Goal: Task Accomplishment & Management: Use online tool/utility

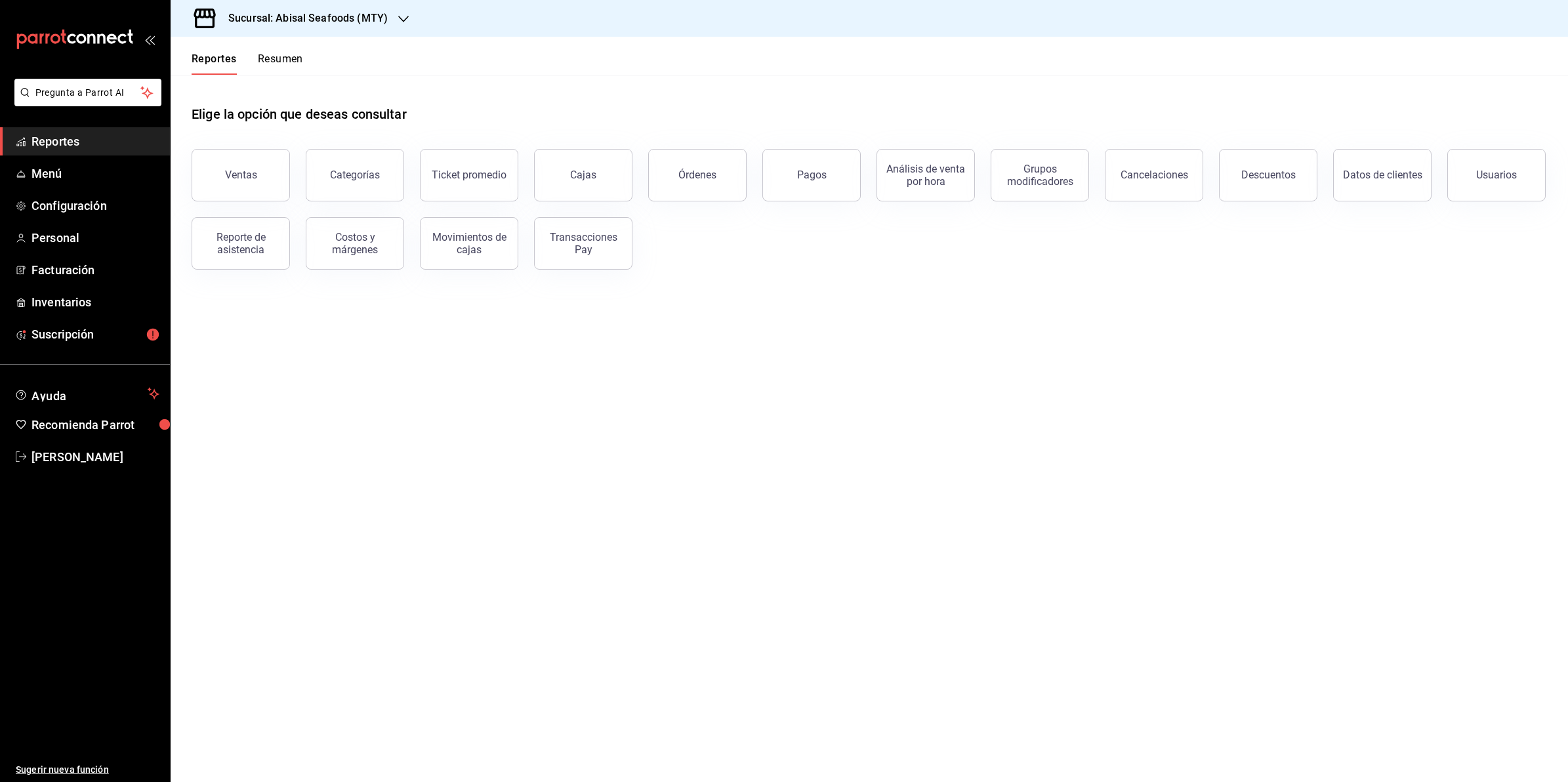
click at [301, 12] on h3 "Sucursal: Abisal Seafoods (MTY)" at bounding box center [302, 18] width 170 height 16
click at [241, 109] on span "Market Abisal (Mty)" at bounding box center [222, 115] width 82 height 14
click at [693, 493] on main "Elige la opción que deseas consultar Ventas Categorías Ticket promedio Cajas Ór…" at bounding box center [869, 428] width 1398 height 707
click at [1260, 185] on button "Descuentos" at bounding box center [1267, 175] width 98 height 53
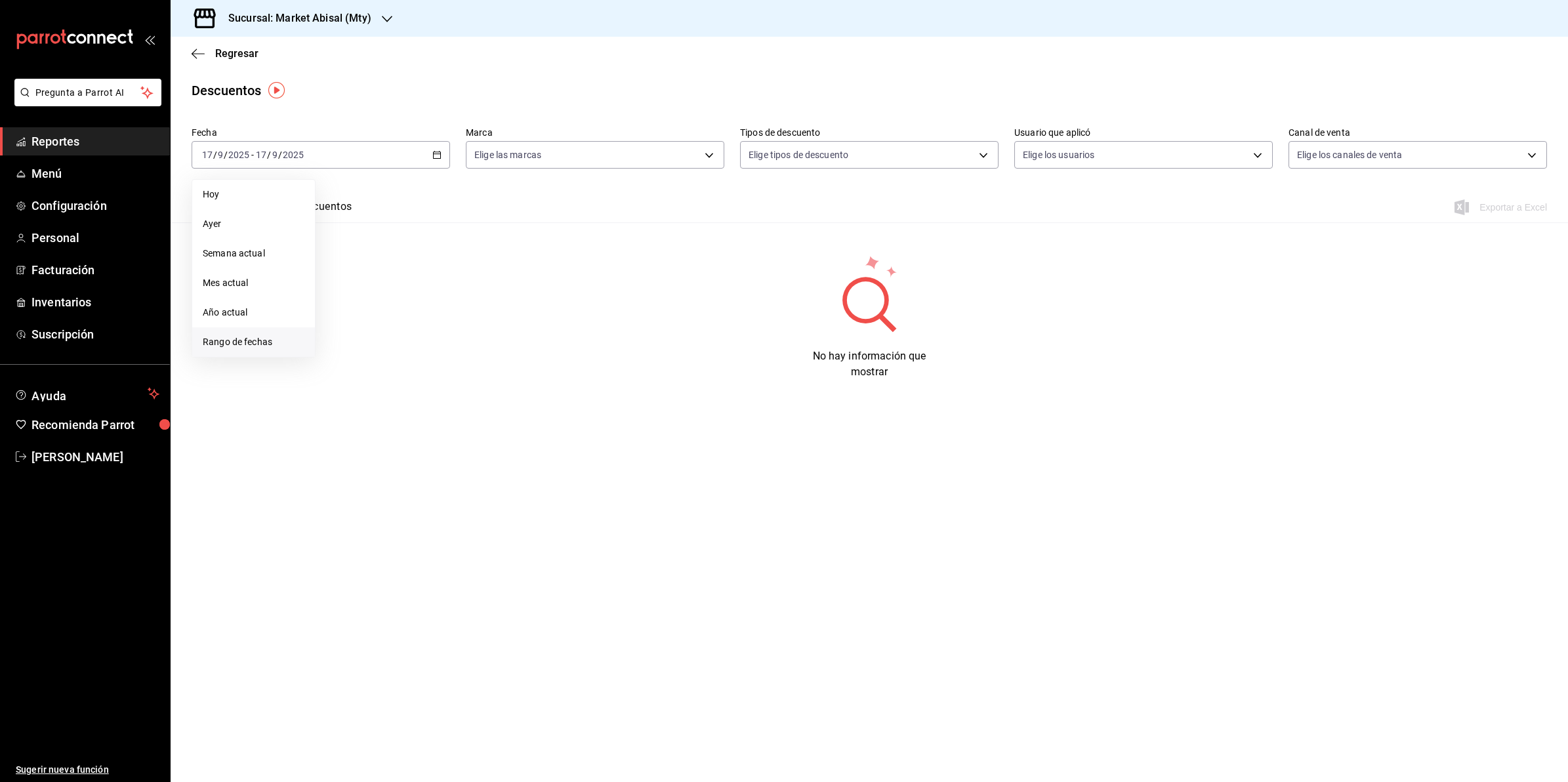
click at [240, 340] on span "Rango de fechas" at bounding box center [253, 342] width 101 height 14
click at [338, 264] on button "8" at bounding box center [343, 271] width 23 height 24
click at [489, 264] on button "14" at bounding box center [483, 271] width 23 height 24
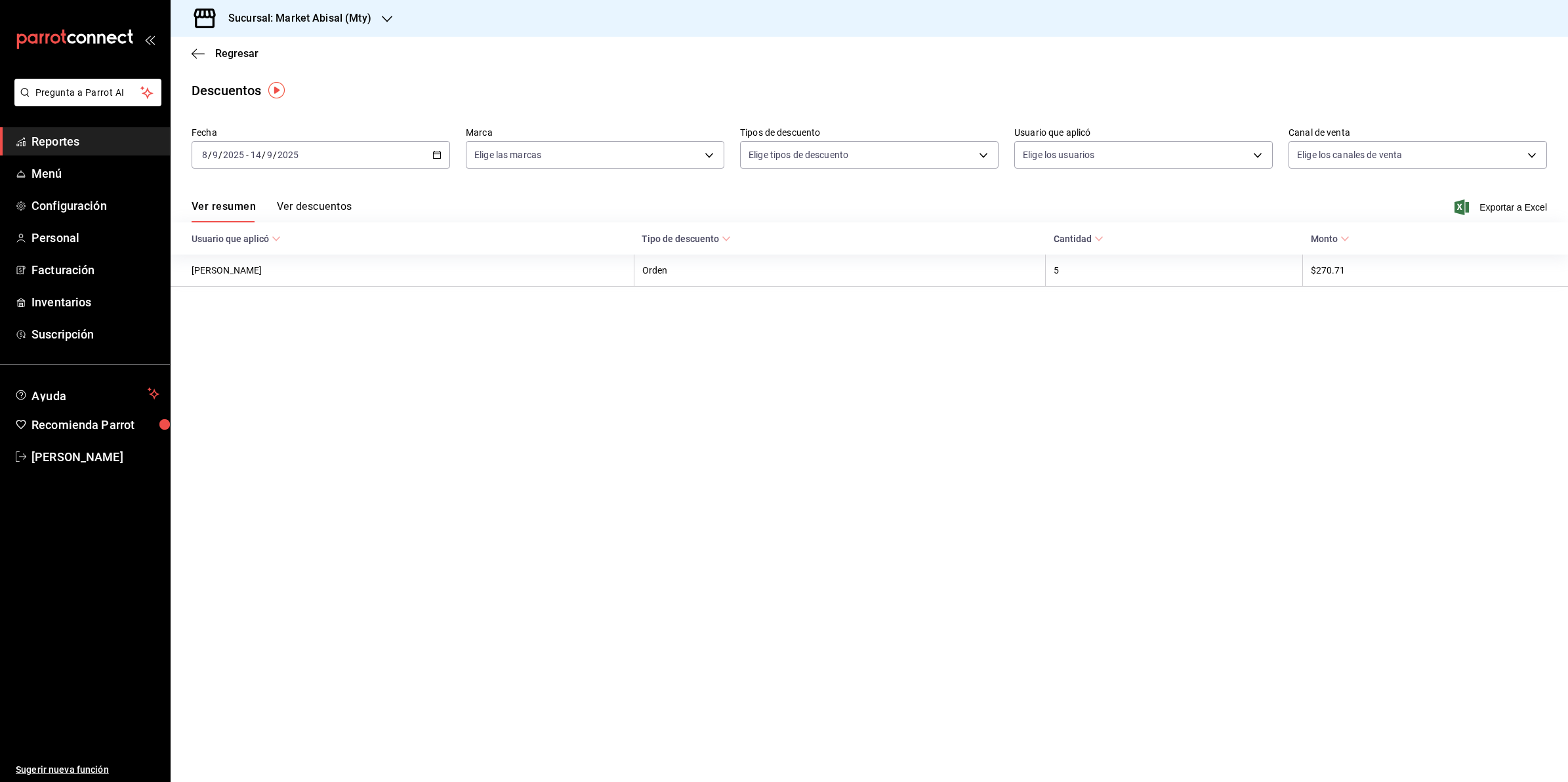
click at [332, 205] on button "Ver descuentos" at bounding box center [314, 211] width 75 height 22
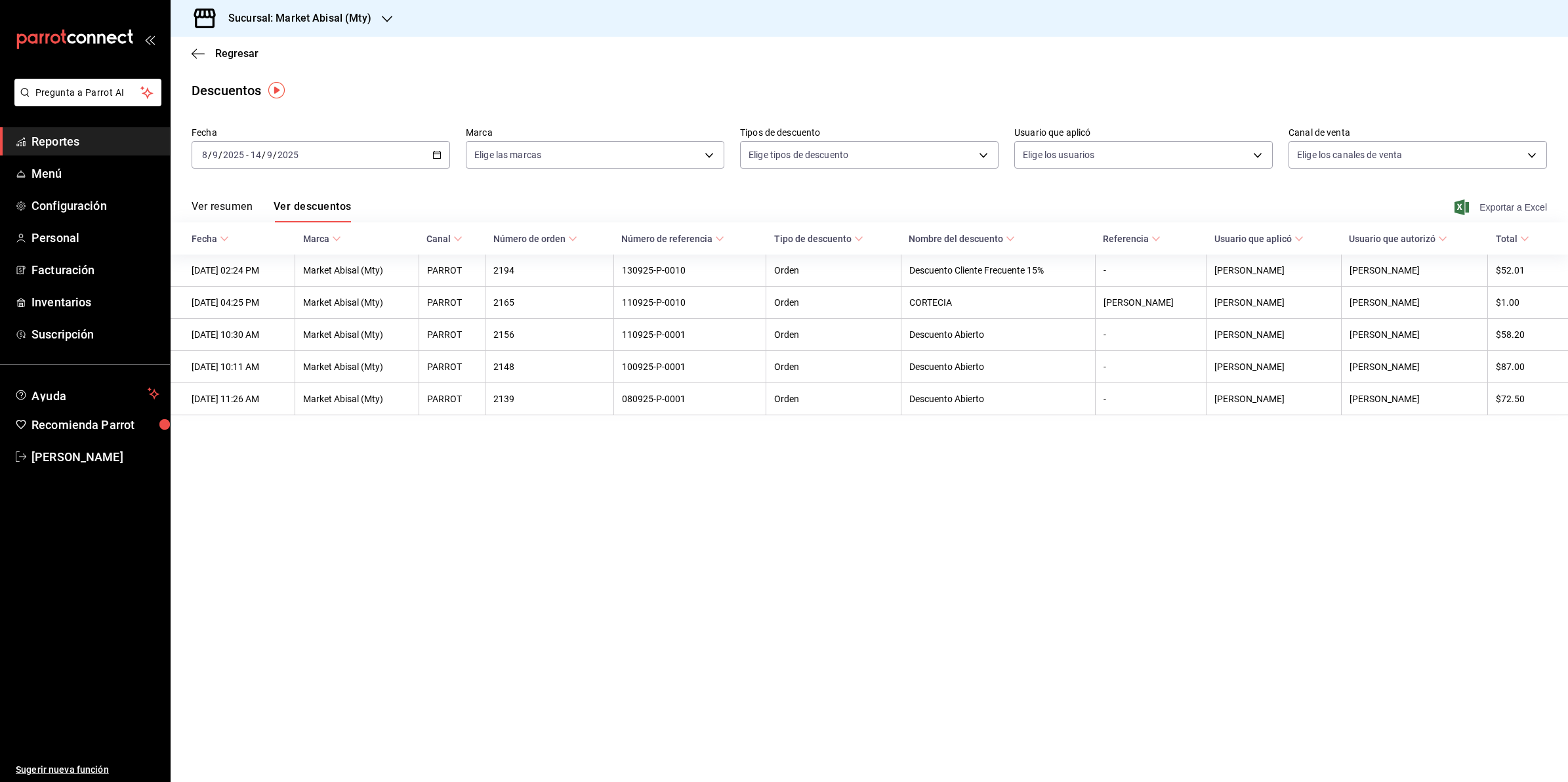
click at [1514, 202] on span "Exportar a Excel" at bounding box center [1501, 207] width 90 height 16
click at [575, 43] on div "Regresar" at bounding box center [869, 54] width 1398 height 34
click at [205, 51] on span "Regresar" at bounding box center [225, 53] width 67 height 12
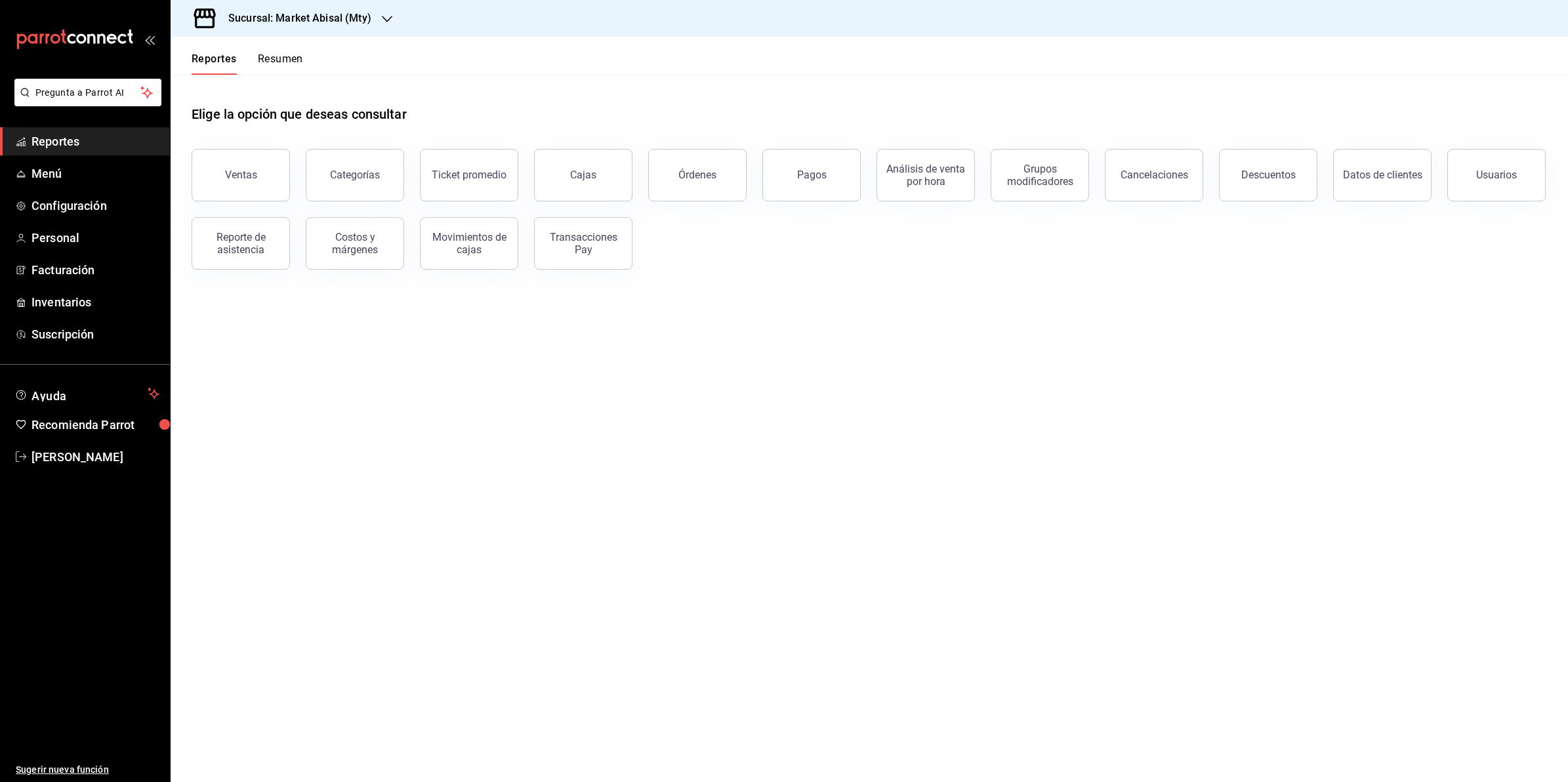
click at [1169, 161] on button "Cancelaciones" at bounding box center [1154, 175] width 98 height 53
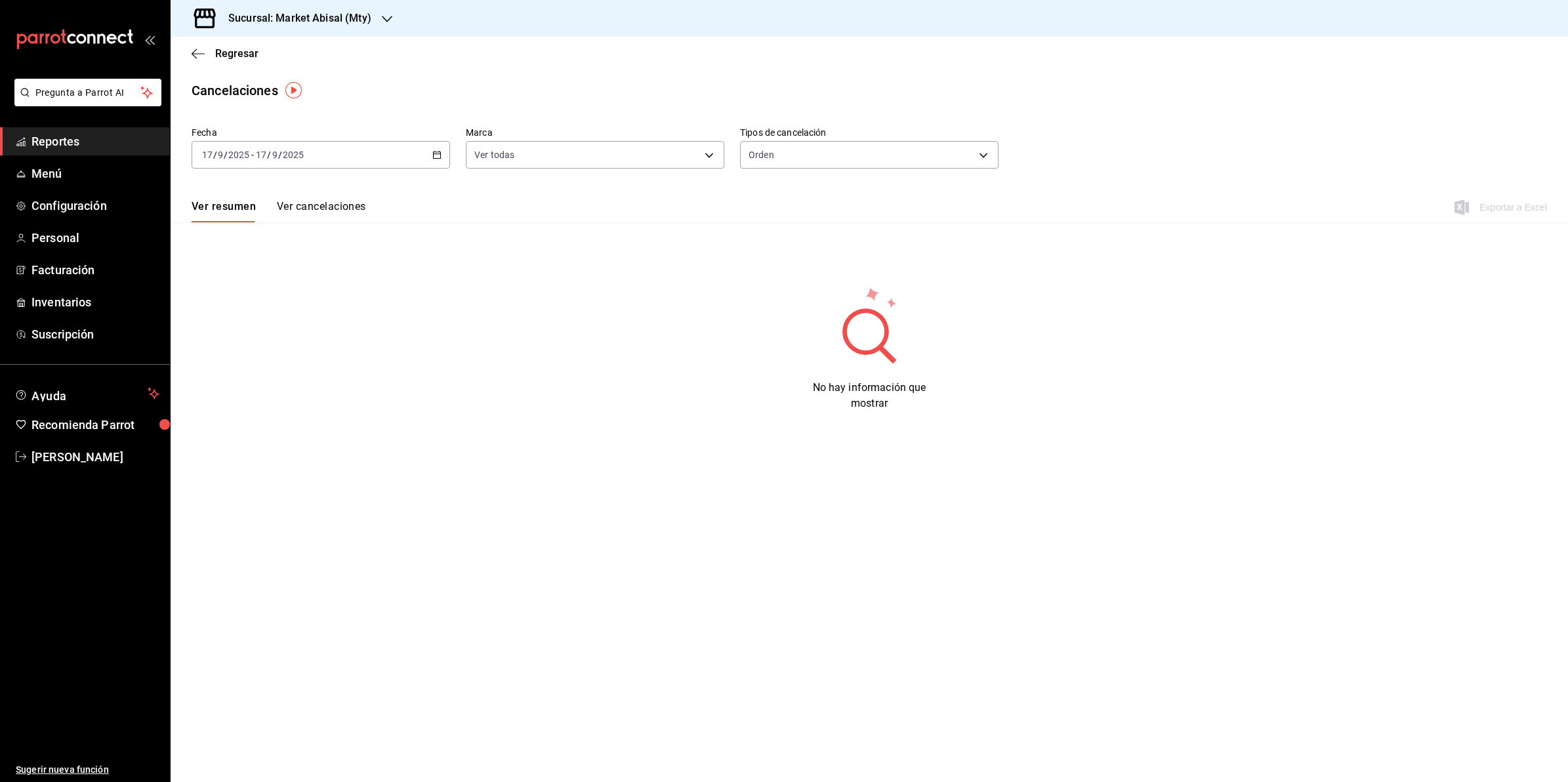
click at [437, 150] on icon "button" at bounding box center [436, 154] width 9 height 9
click at [251, 342] on span "Rango de fechas" at bounding box center [253, 342] width 101 height 14
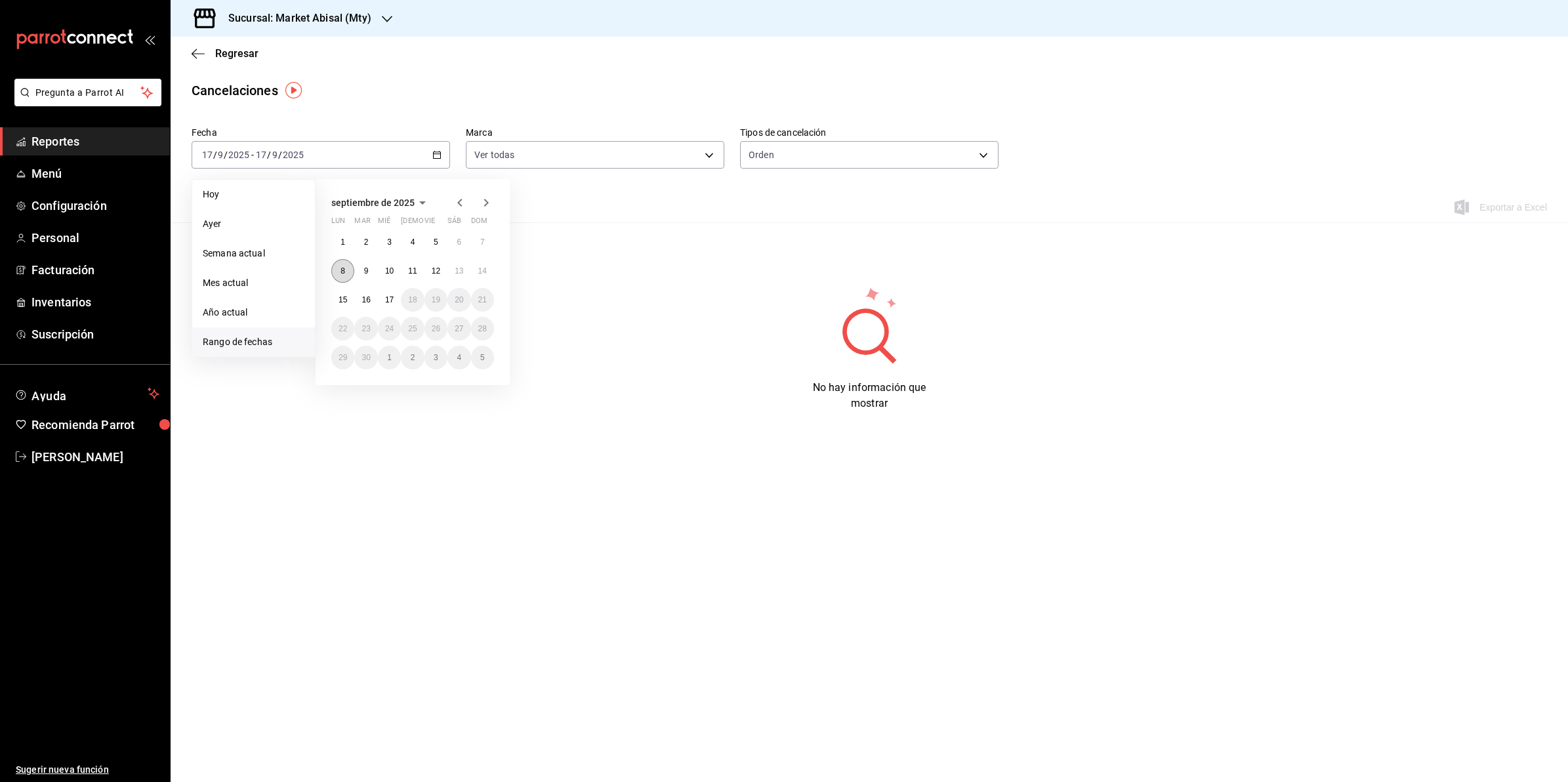
click at [343, 269] on abbr "8" at bounding box center [343, 270] width 5 height 9
click at [488, 277] on button "14" at bounding box center [483, 271] width 23 height 24
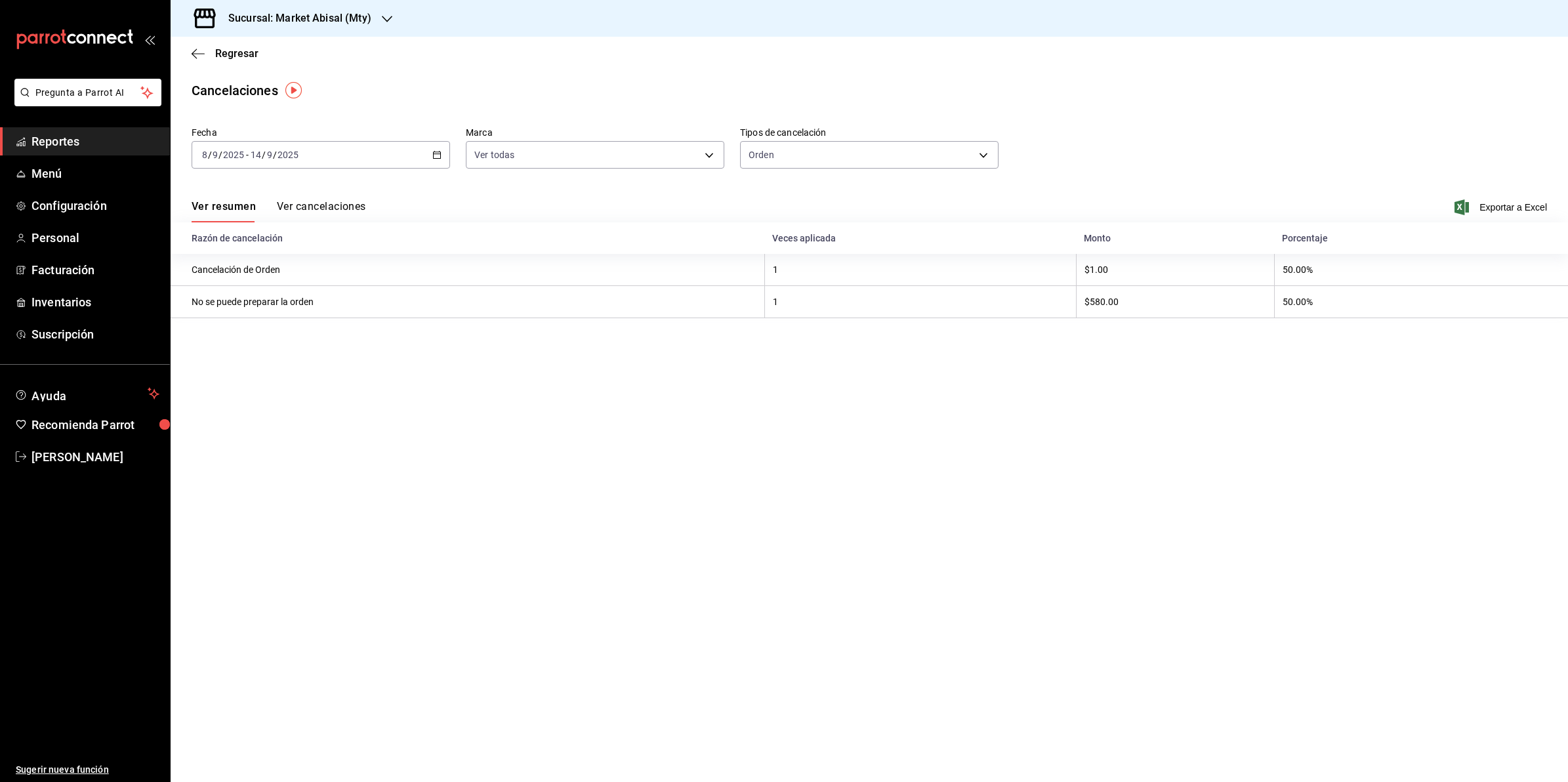
click at [323, 208] on button "Ver cancelaciones" at bounding box center [321, 211] width 89 height 22
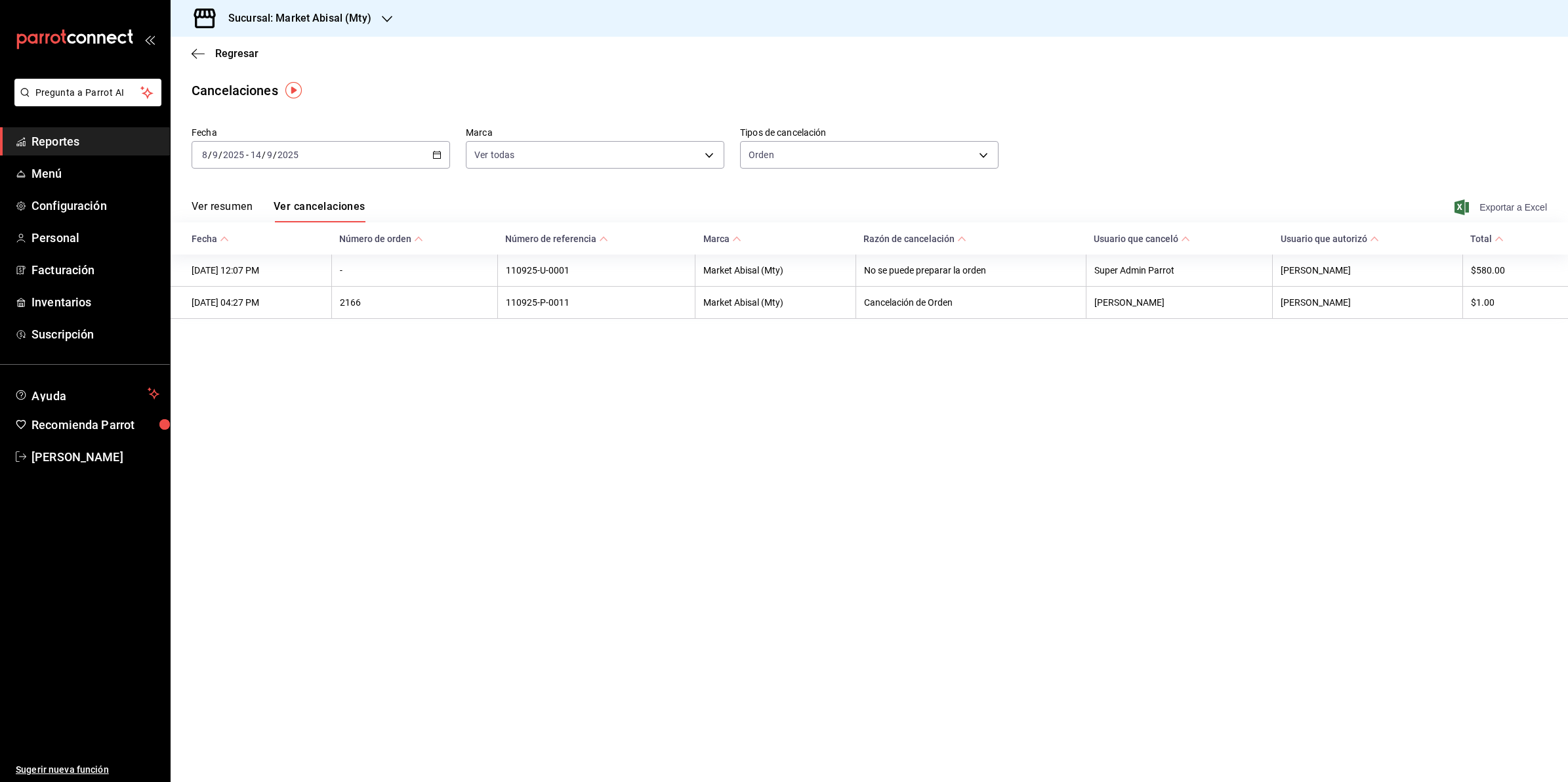
click at [1517, 207] on span "Exportar a Excel" at bounding box center [1501, 207] width 90 height 16
click at [96, 136] on span "Reportes" at bounding box center [95, 142] width 128 height 18
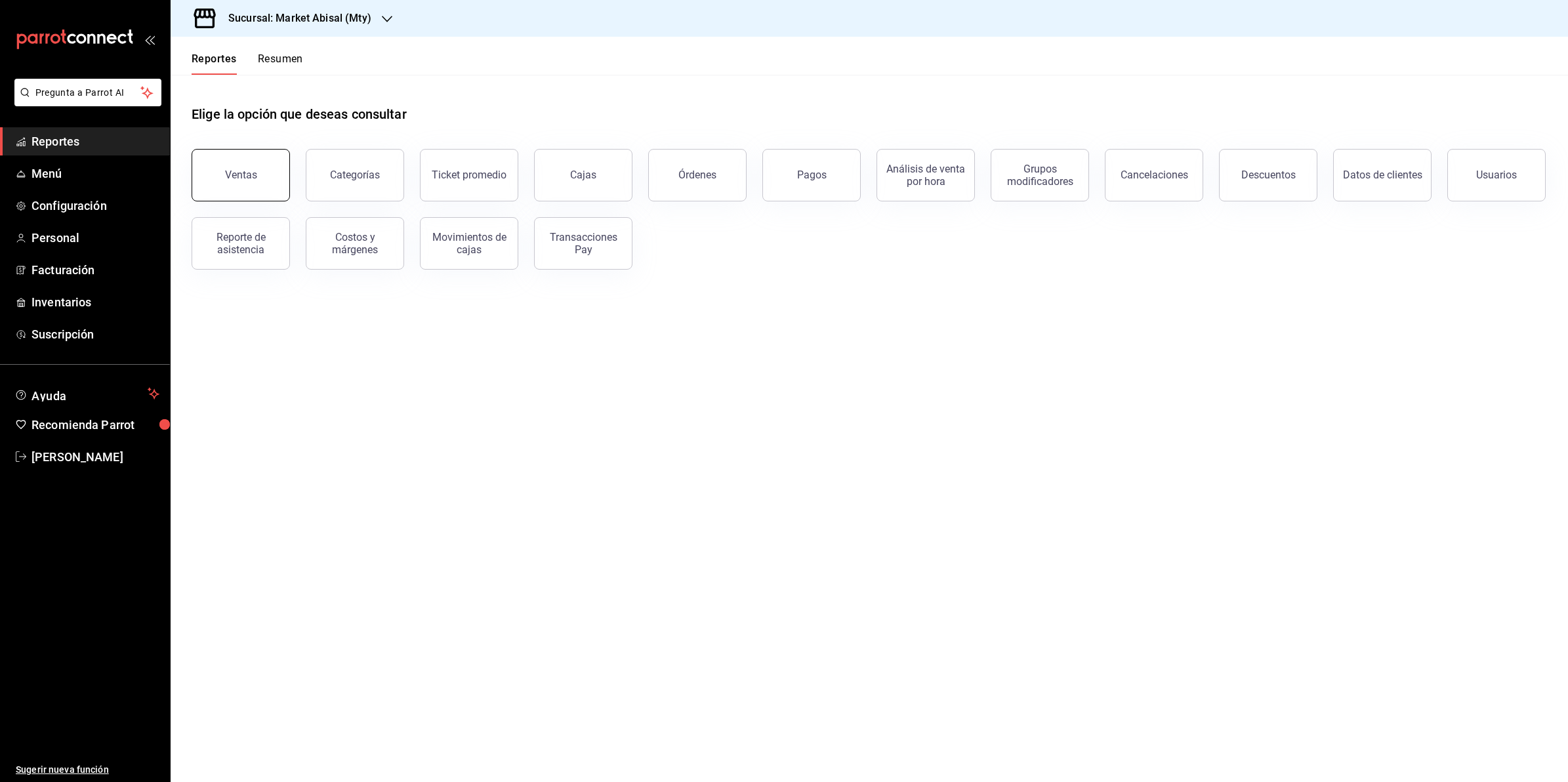
click at [260, 185] on button "Ventas" at bounding box center [240, 175] width 98 height 53
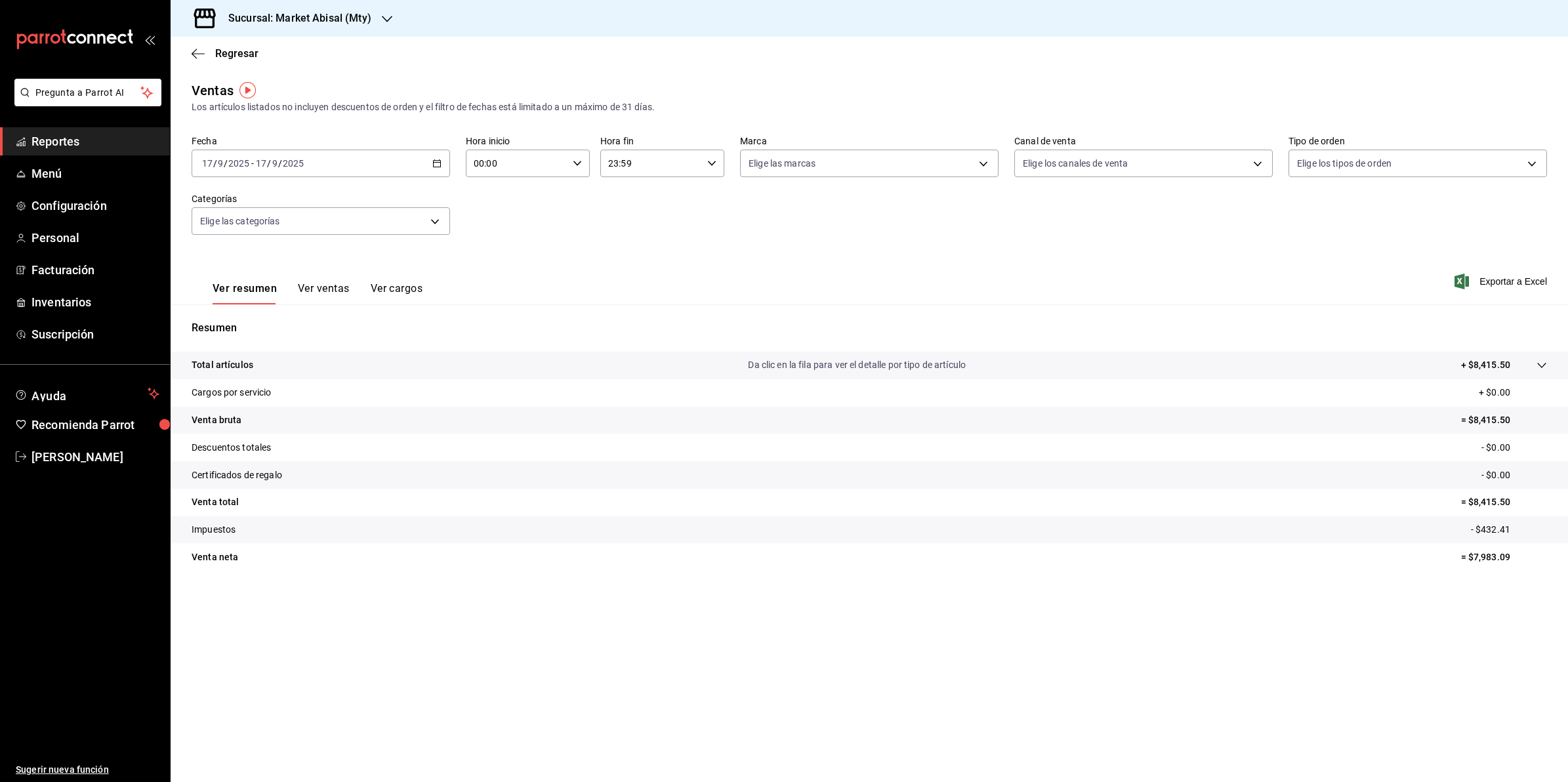
click at [436, 167] on icon "button" at bounding box center [436, 163] width 9 height 9
click at [280, 315] on span "Rango de fechas" at bounding box center [253, 321] width 101 height 14
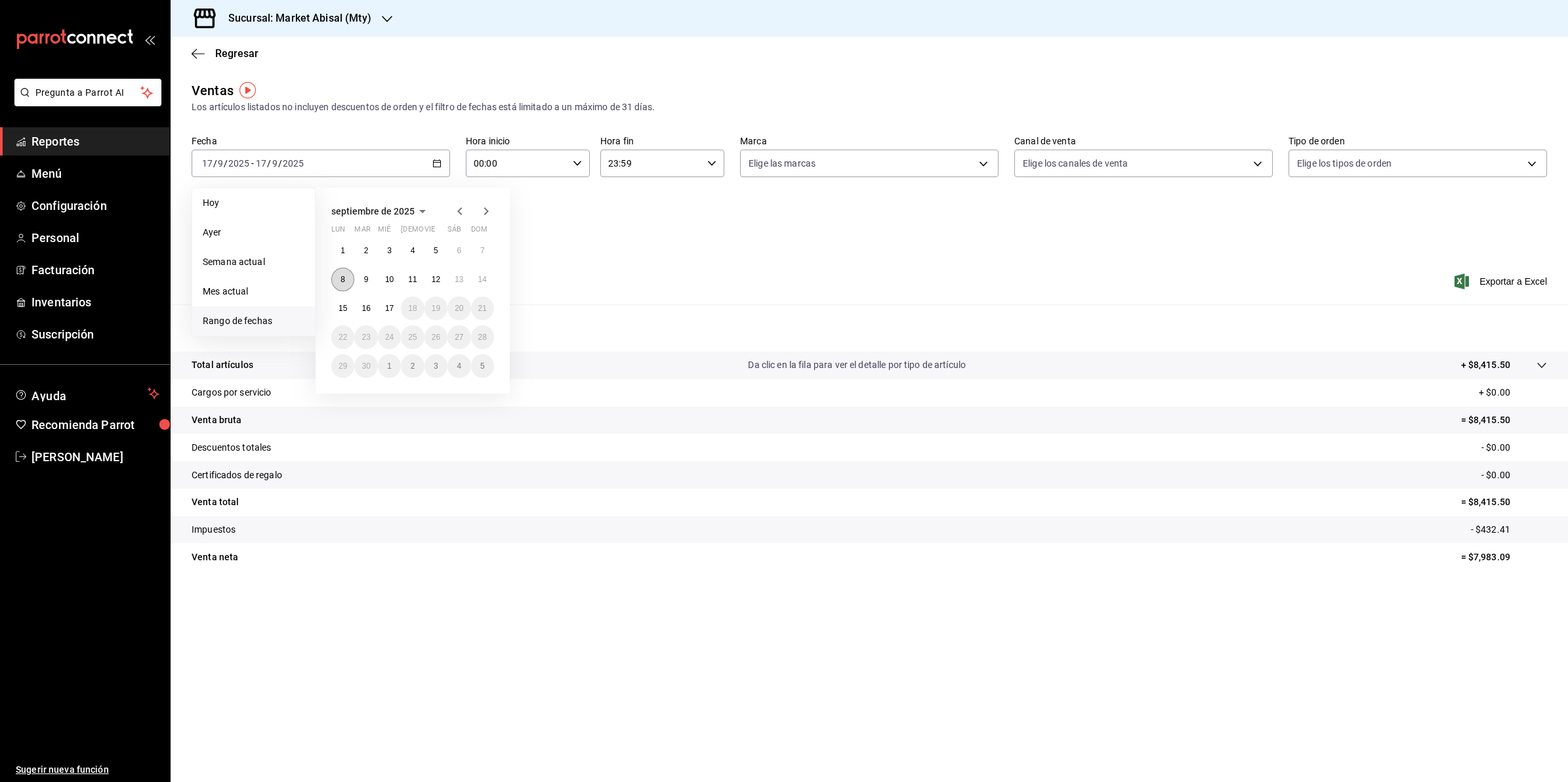
click at [340, 286] on button "8" at bounding box center [343, 279] width 23 height 24
click at [492, 282] on button "14" at bounding box center [483, 279] width 23 height 24
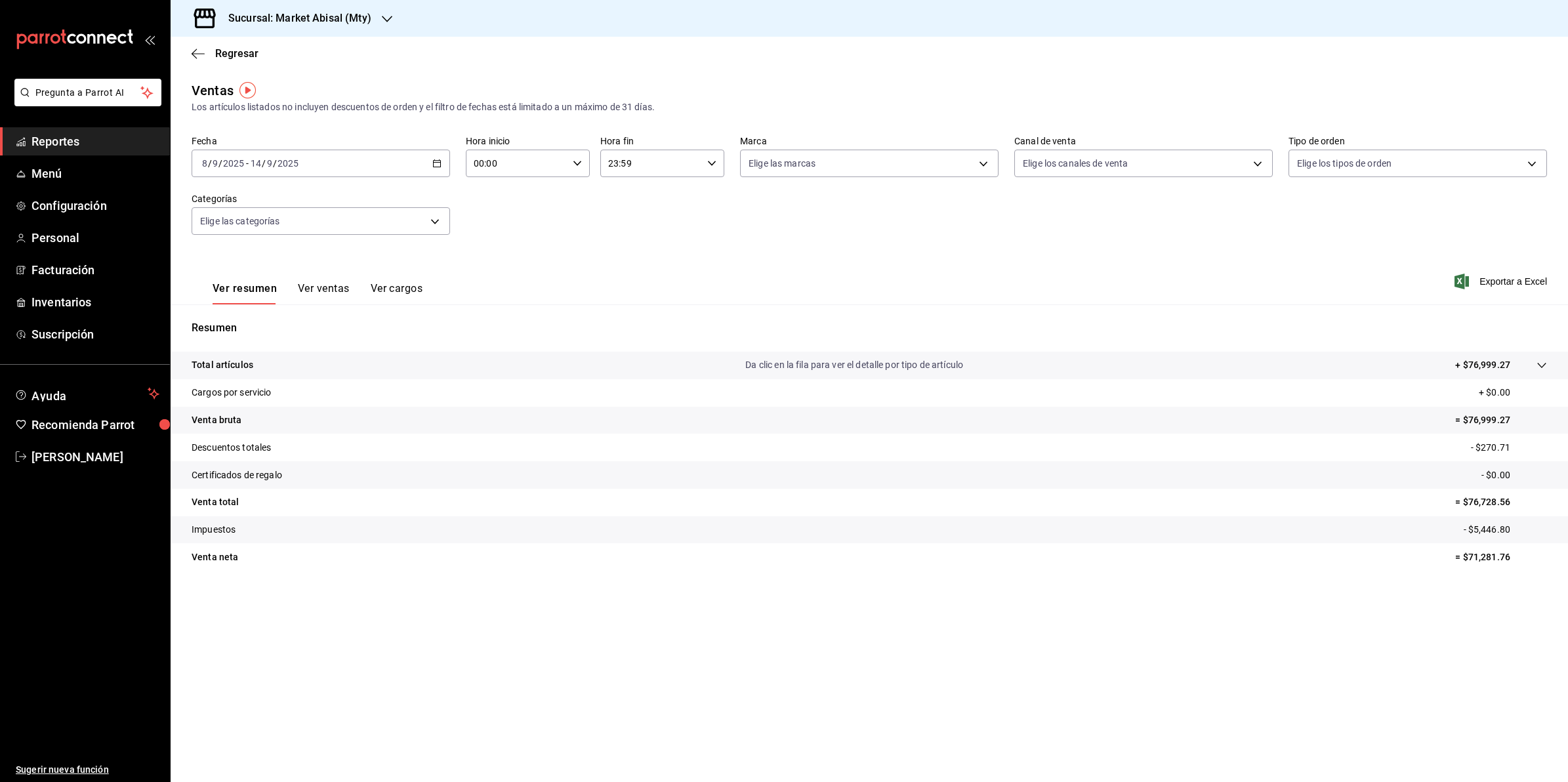
click at [324, 283] on button "Ver ventas" at bounding box center [324, 293] width 52 height 22
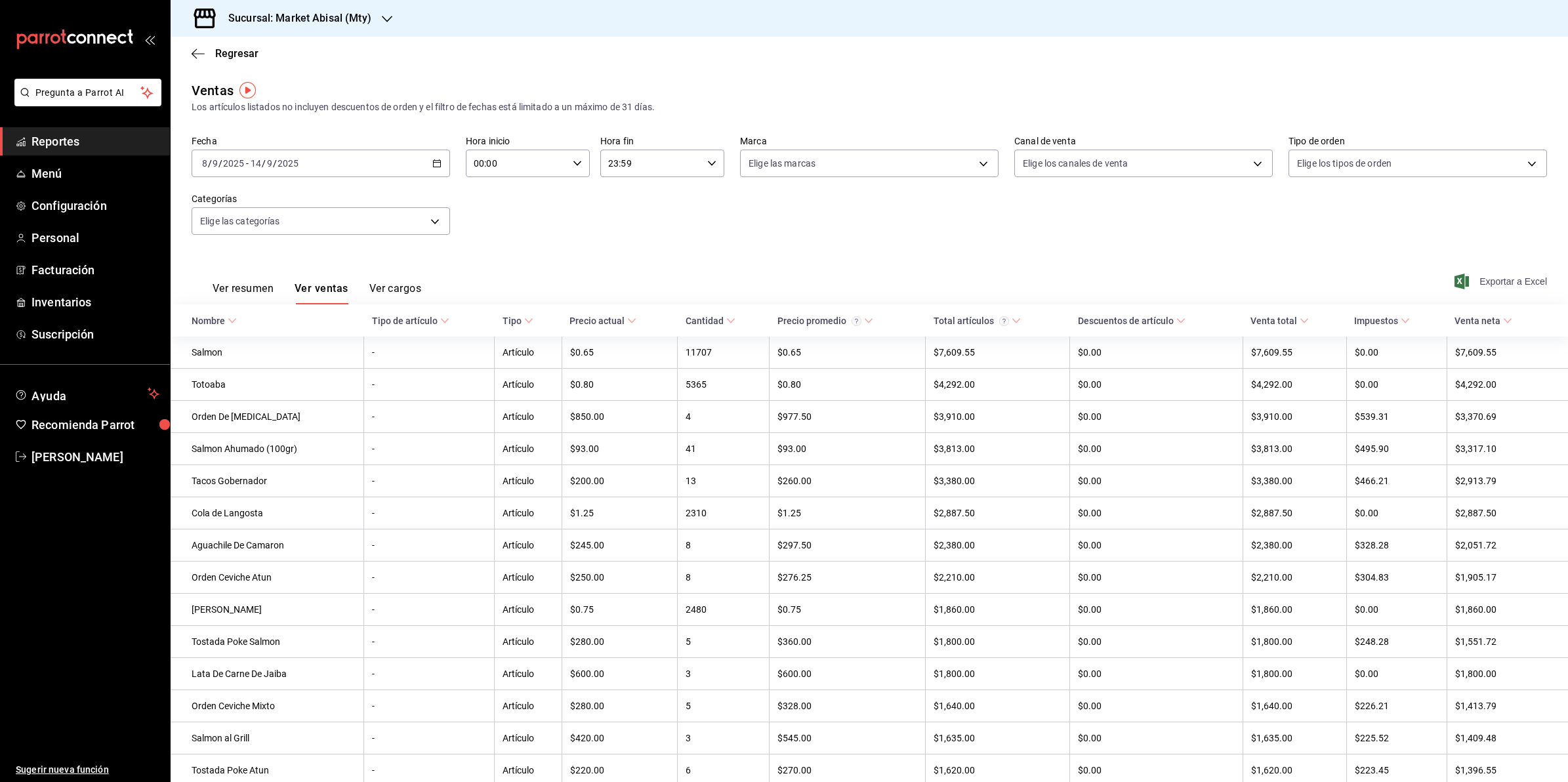
click at [1519, 277] on span "Exportar a Excel" at bounding box center [1501, 281] width 90 height 16
click at [138, 145] on span "Reportes" at bounding box center [95, 142] width 128 height 18
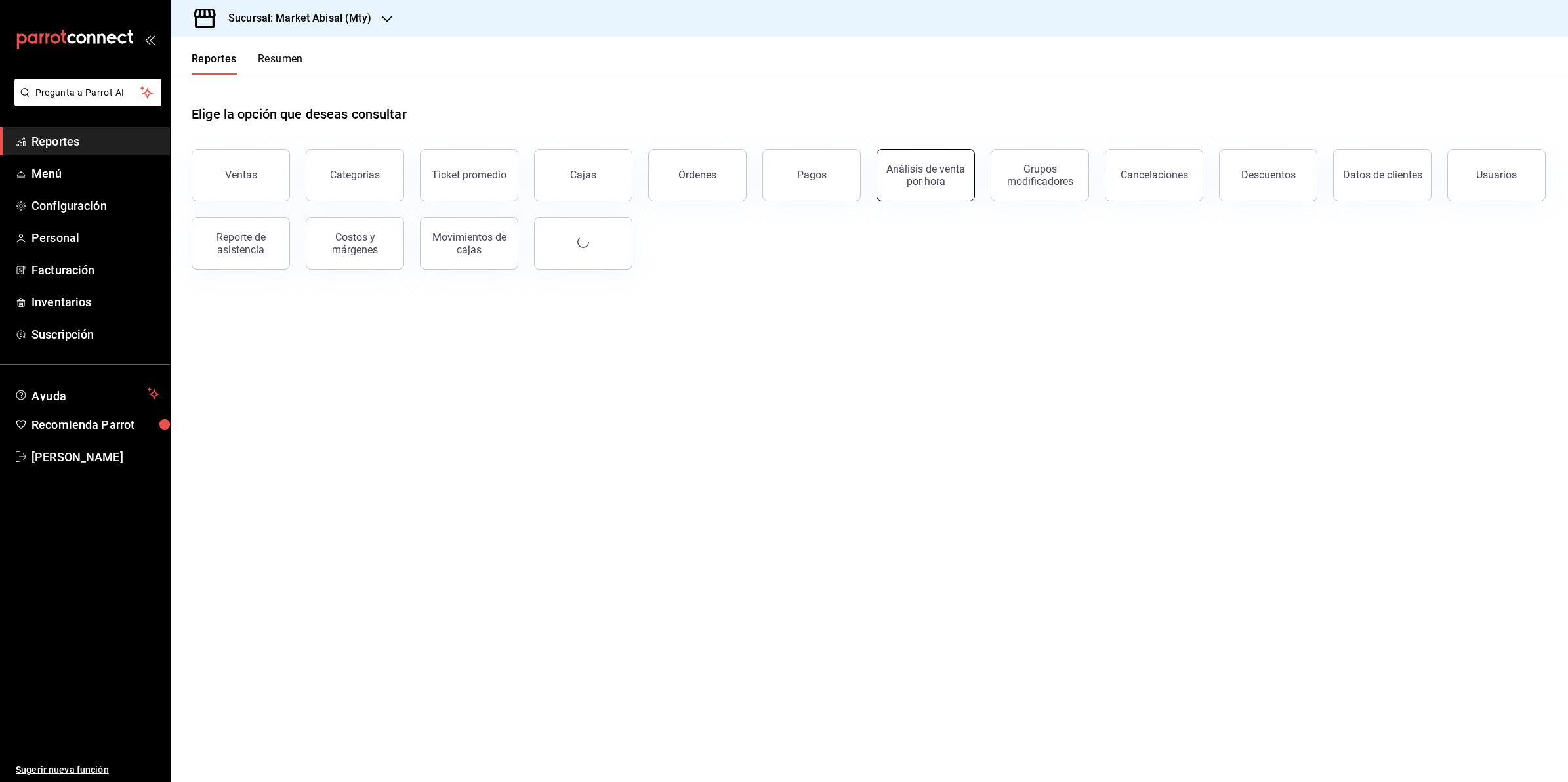
click at [951, 182] on div "Análisis de venta por hora" at bounding box center [926, 175] width 82 height 25
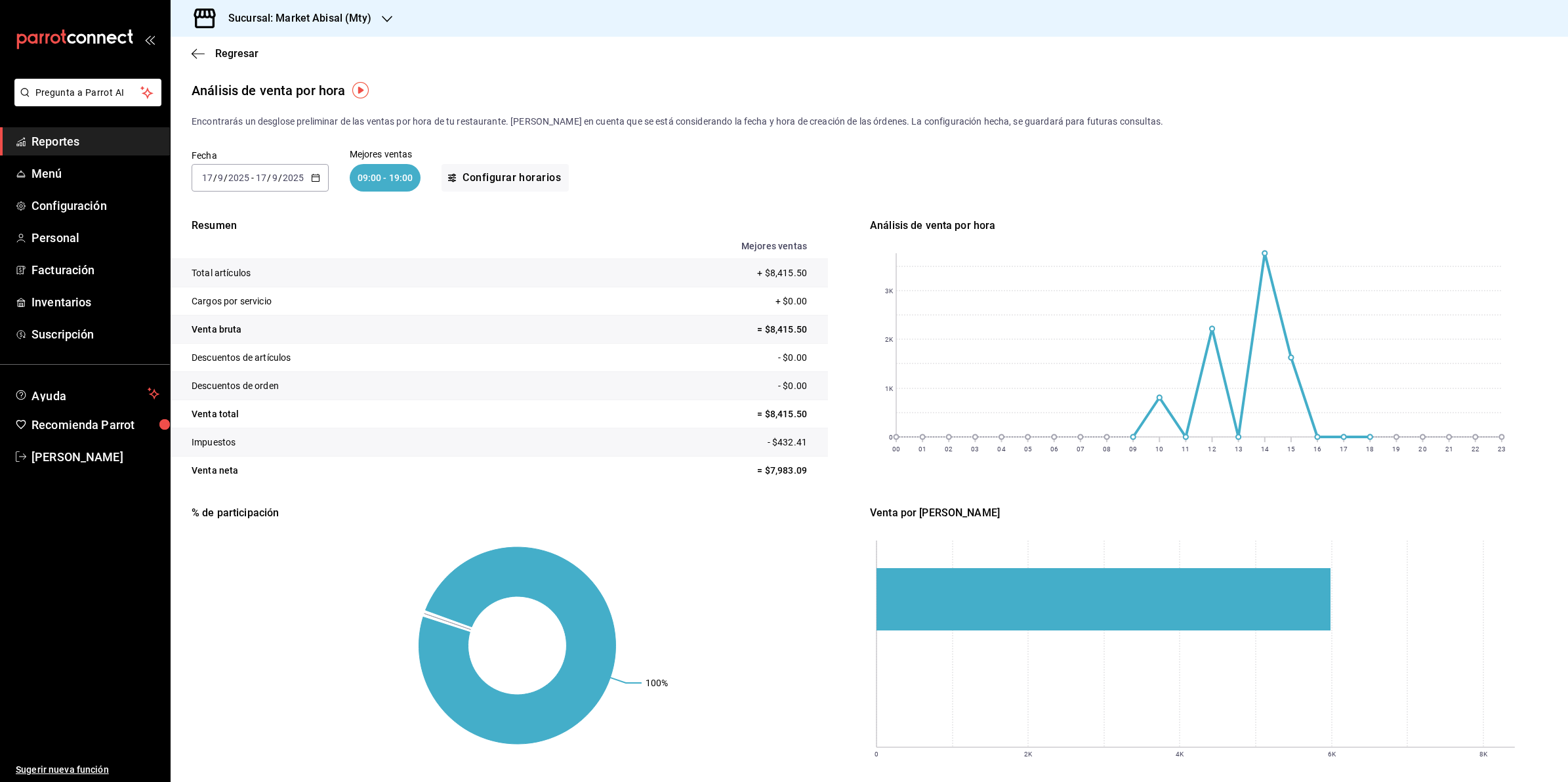
click at [308, 177] on div "[DATE] [DATE] - [DATE] [DATE]" at bounding box center [260, 177] width 138 height 27
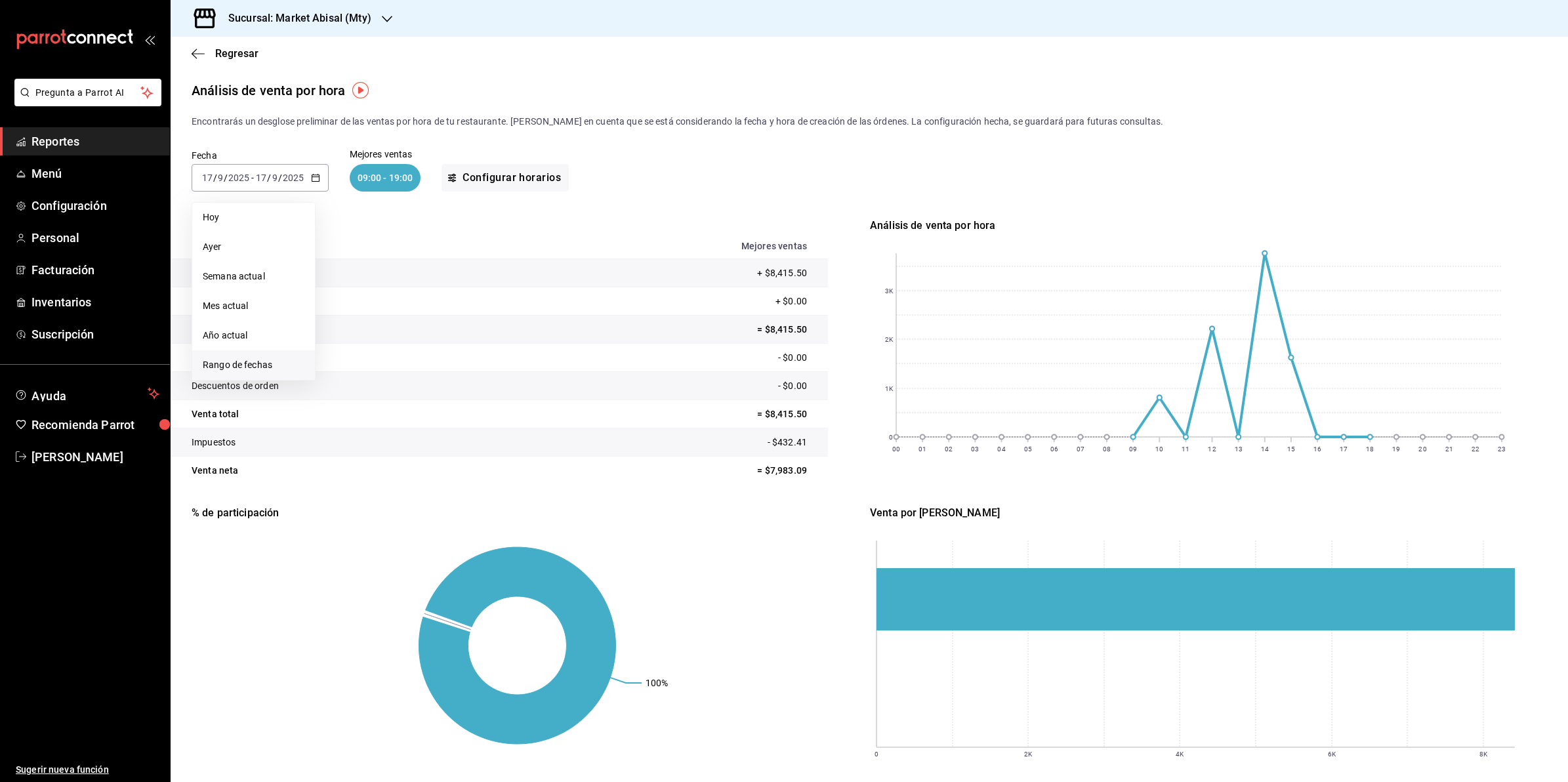
click at [234, 362] on span "Rango de fechas" at bounding box center [253, 365] width 101 height 14
drag, startPoint x: 347, startPoint y: 292, endPoint x: 368, endPoint y: 295, distance: 21.2
click at [350, 292] on button "8" at bounding box center [343, 294] width 23 height 24
click at [479, 295] on abbr "14" at bounding box center [483, 293] width 8 height 9
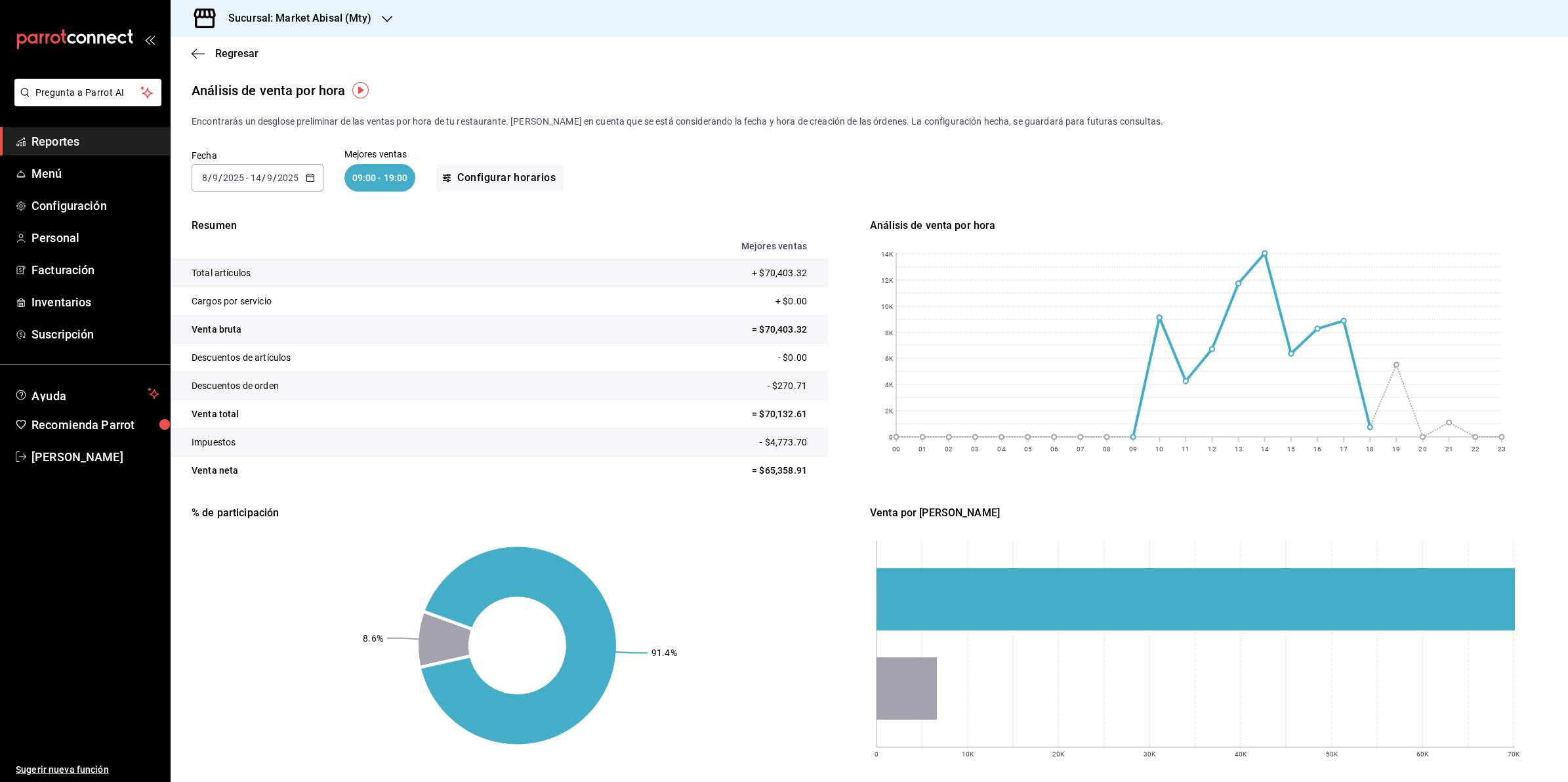
click at [110, 140] on span "Reportes" at bounding box center [95, 142] width 128 height 18
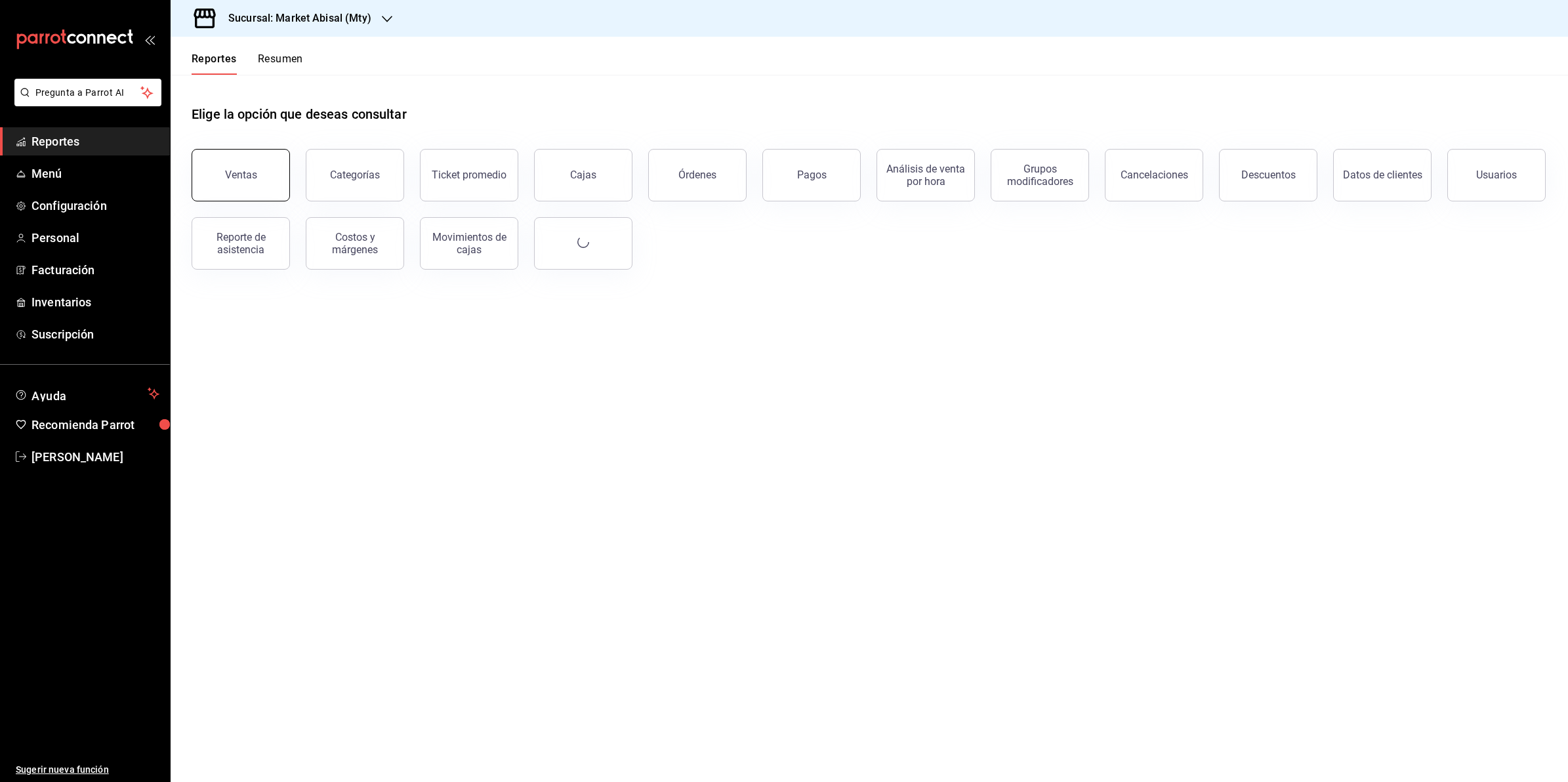
click at [264, 169] on button "Ventas" at bounding box center [240, 175] width 98 height 53
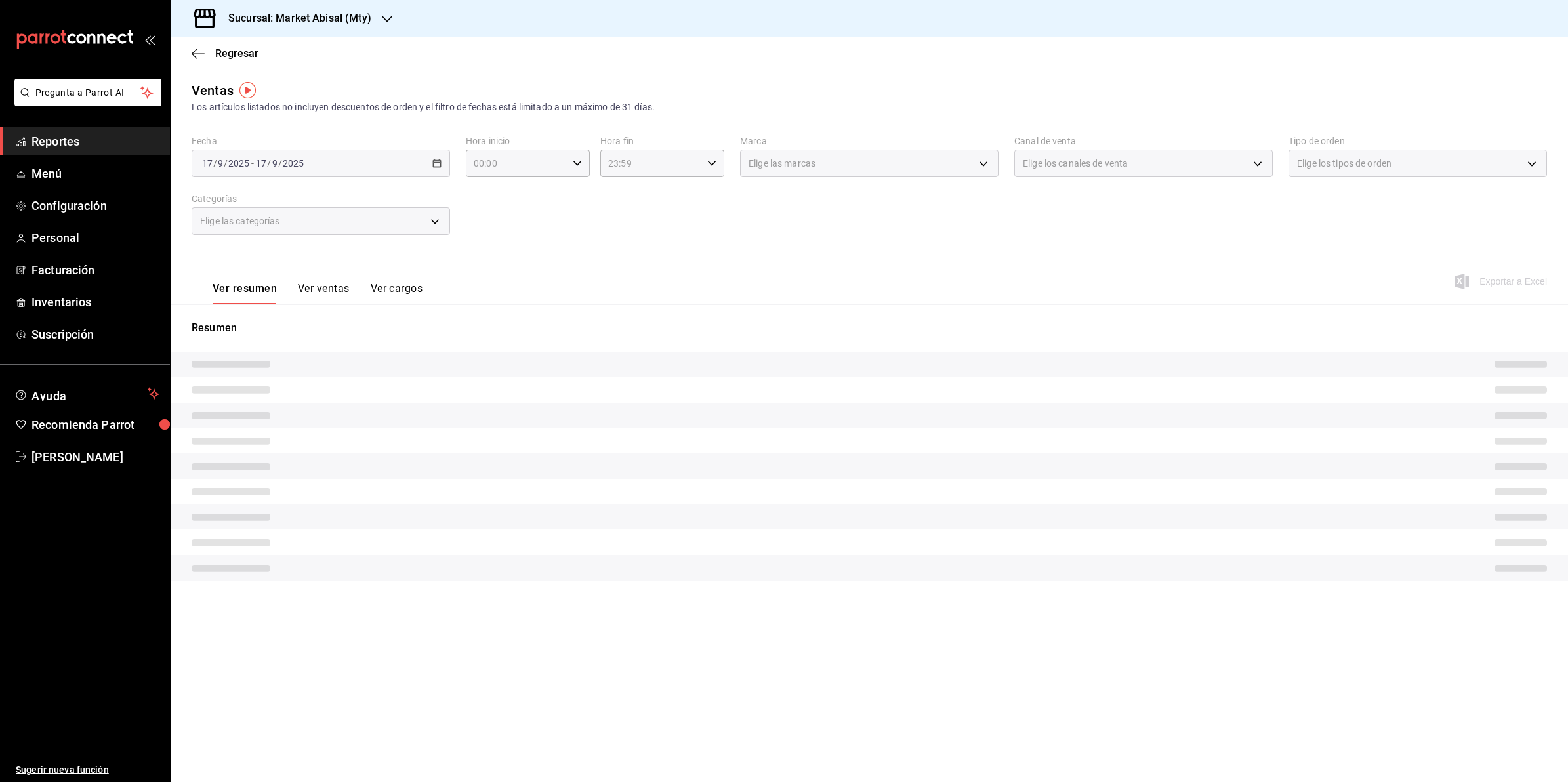
click at [435, 156] on div "[DATE] [DATE] - [DATE] [DATE]" at bounding box center [321, 163] width 259 height 27
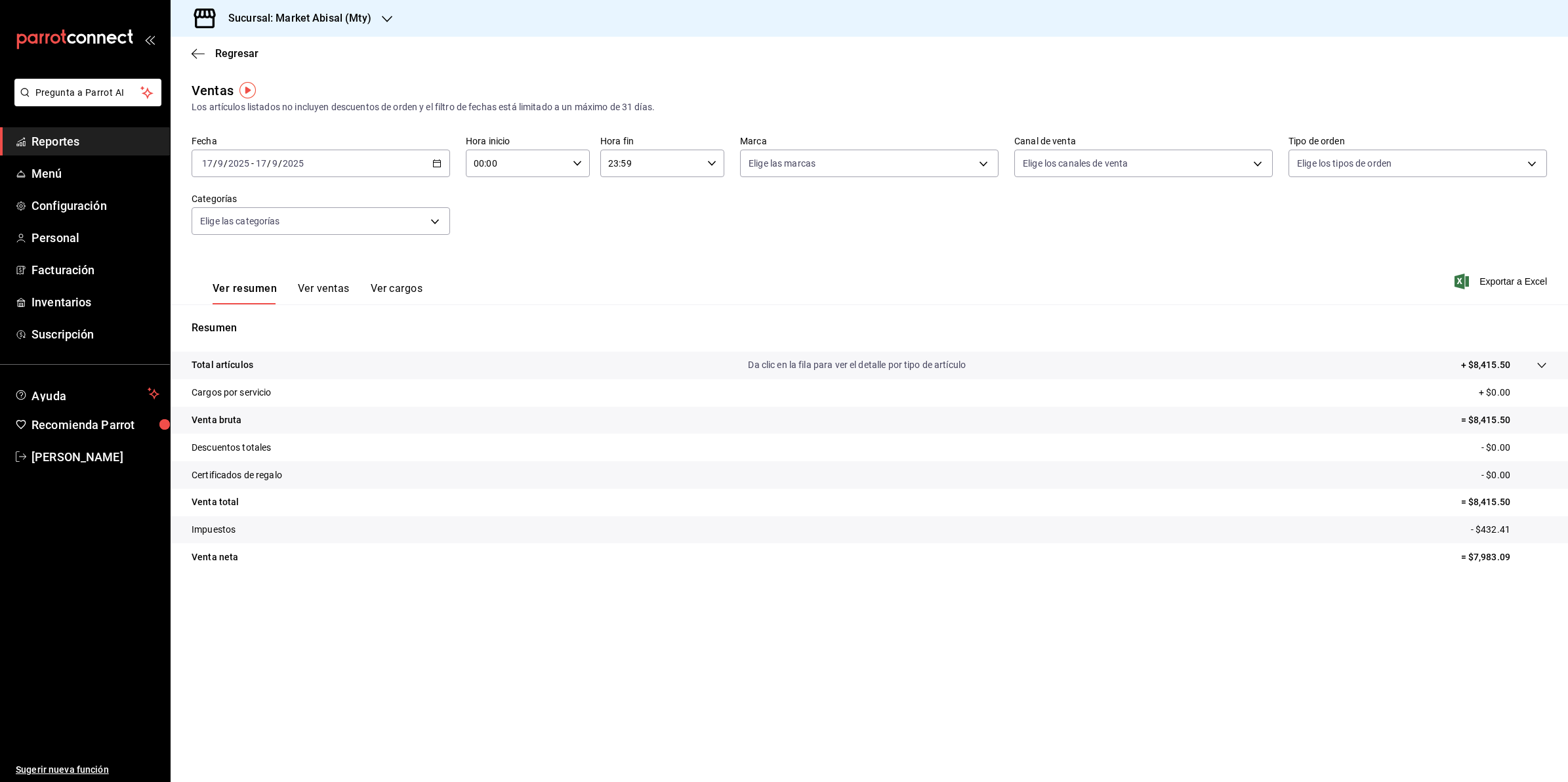
click at [434, 165] on icon "button" at bounding box center [436, 163] width 9 height 9
click at [260, 320] on span "Rango de fechas" at bounding box center [253, 321] width 101 height 14
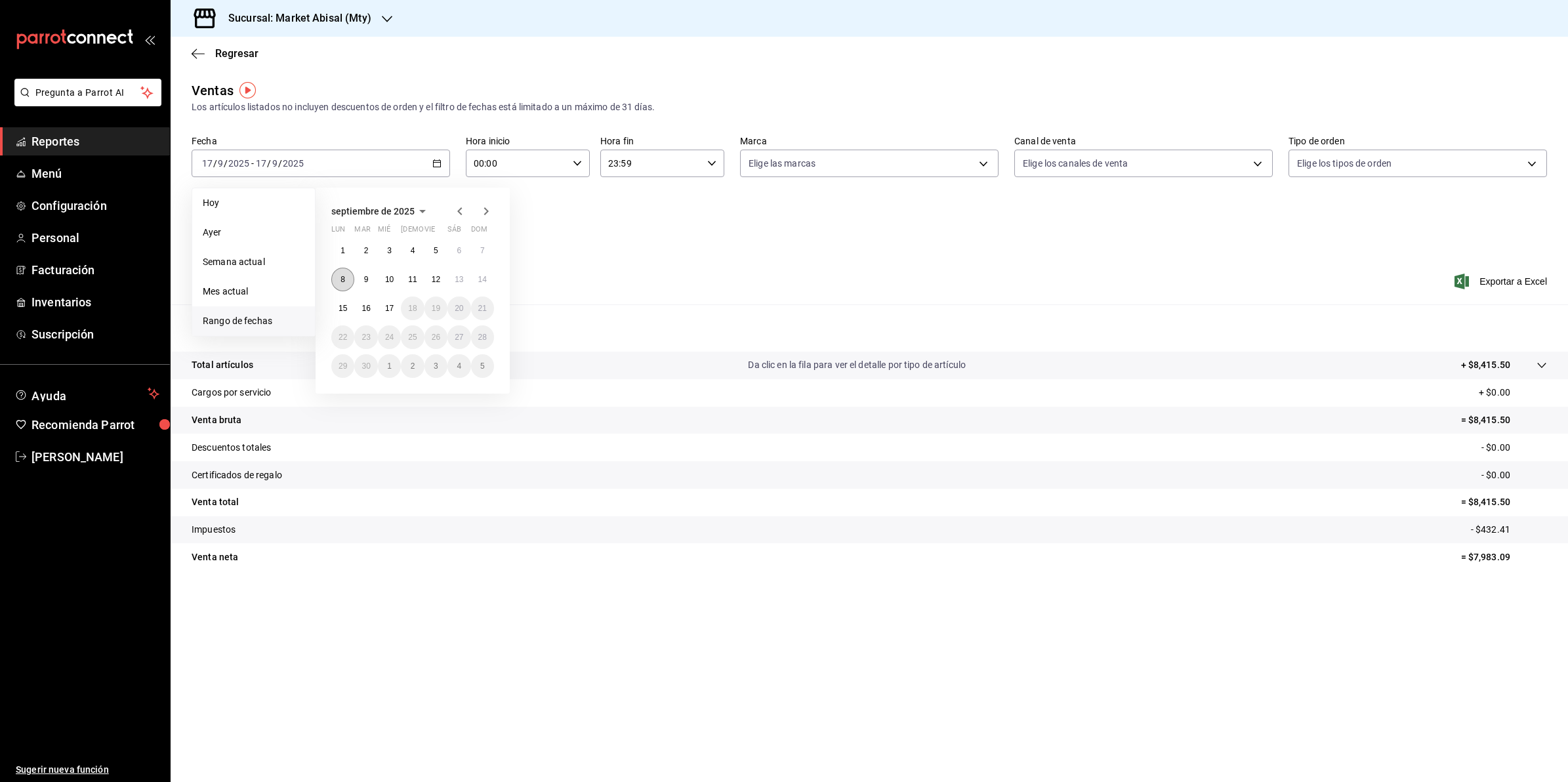
click at [339, 279] on button "8" at bounding box center [343, 279] width 23 height 24
click at [340, 279] on abbr "8" at bounding box center [343, 279] width 5 height 9
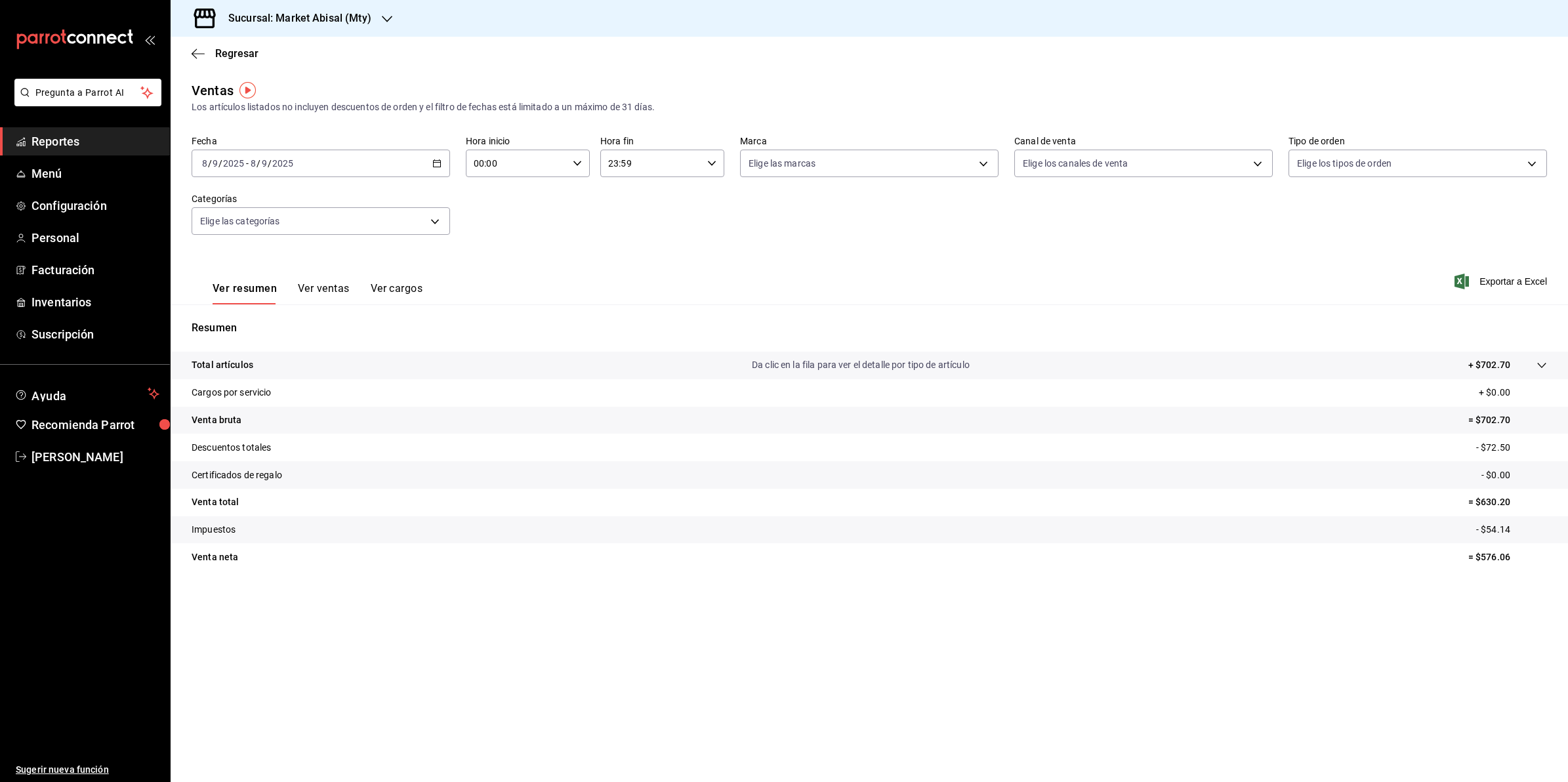
click at [441, 162] on \(Stroke\) "button" at bounding box center [437, 162] width 7 height 1
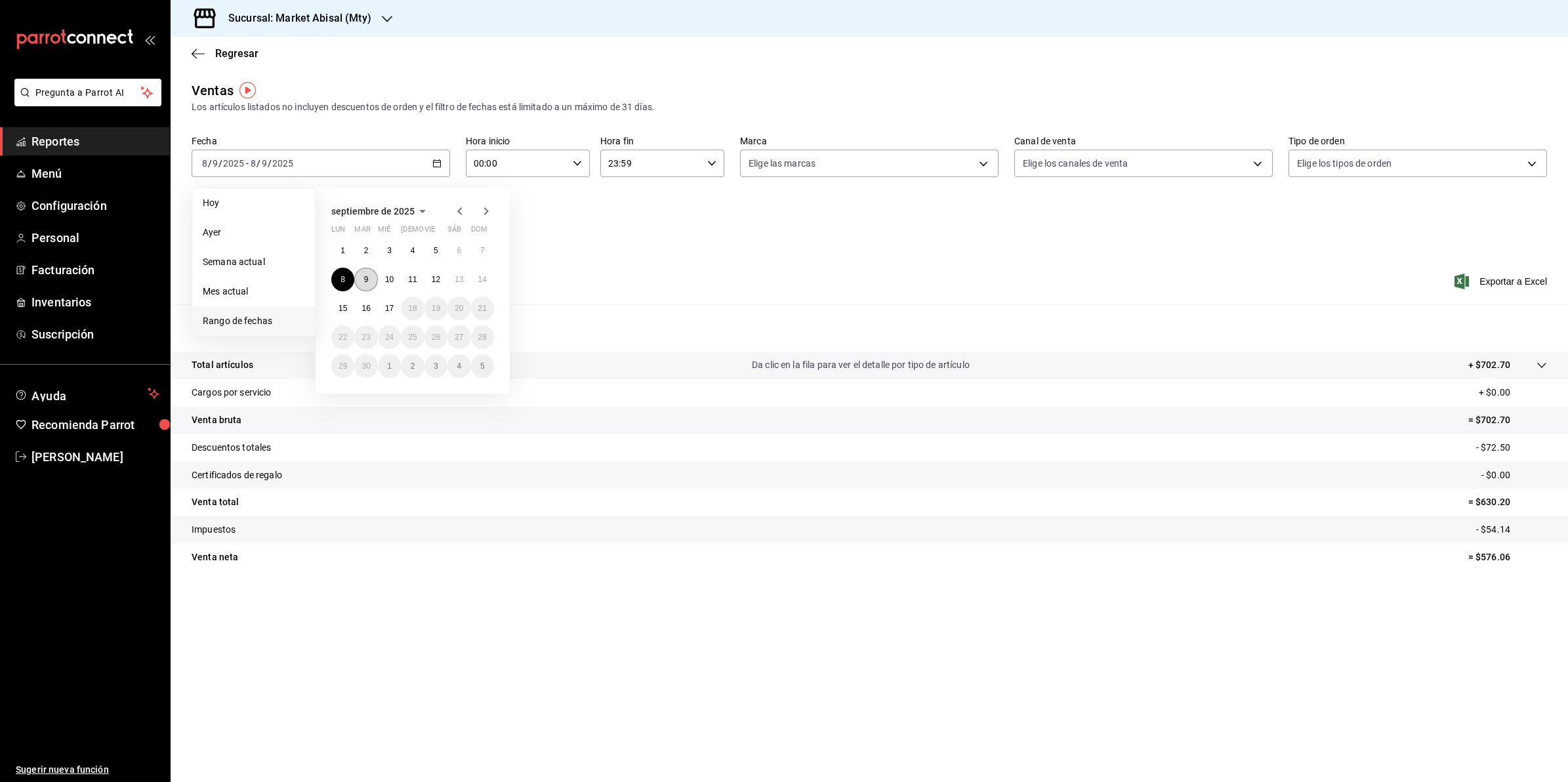
click at [362, 277] on button "9" at bounding box center [366, 279] width 23 height 24
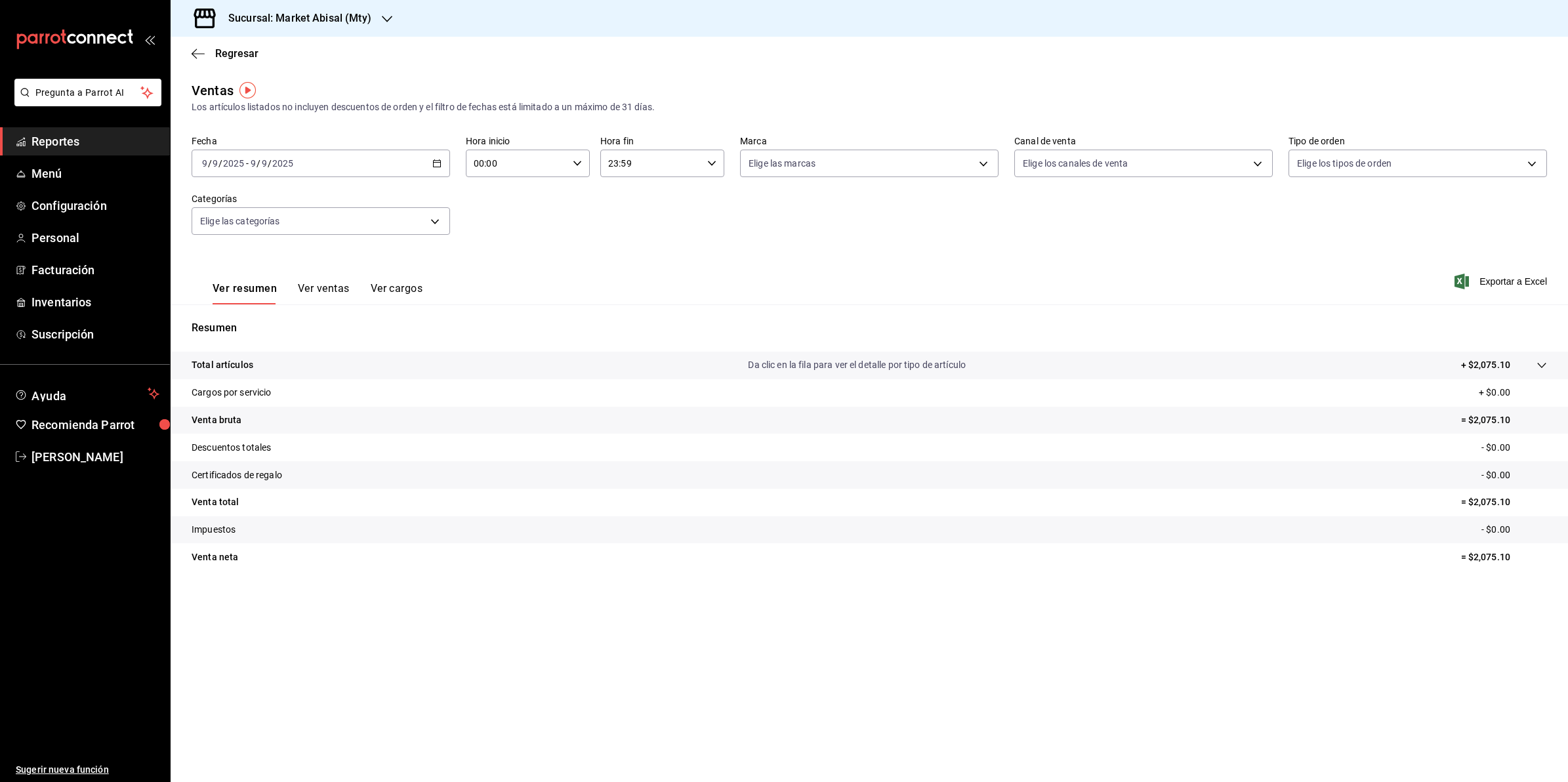
click at [450, 161] on div "Fecha [DATE] [DATE] - [DATE] [DATE] Hora inicio 00:00 Hora inicio Hora fin 23:5…" at bounding box center [870, 193] width 1356 height 115
click at [434, 165] on icon "button" at bounding box center [436, 163] width 9 height 9
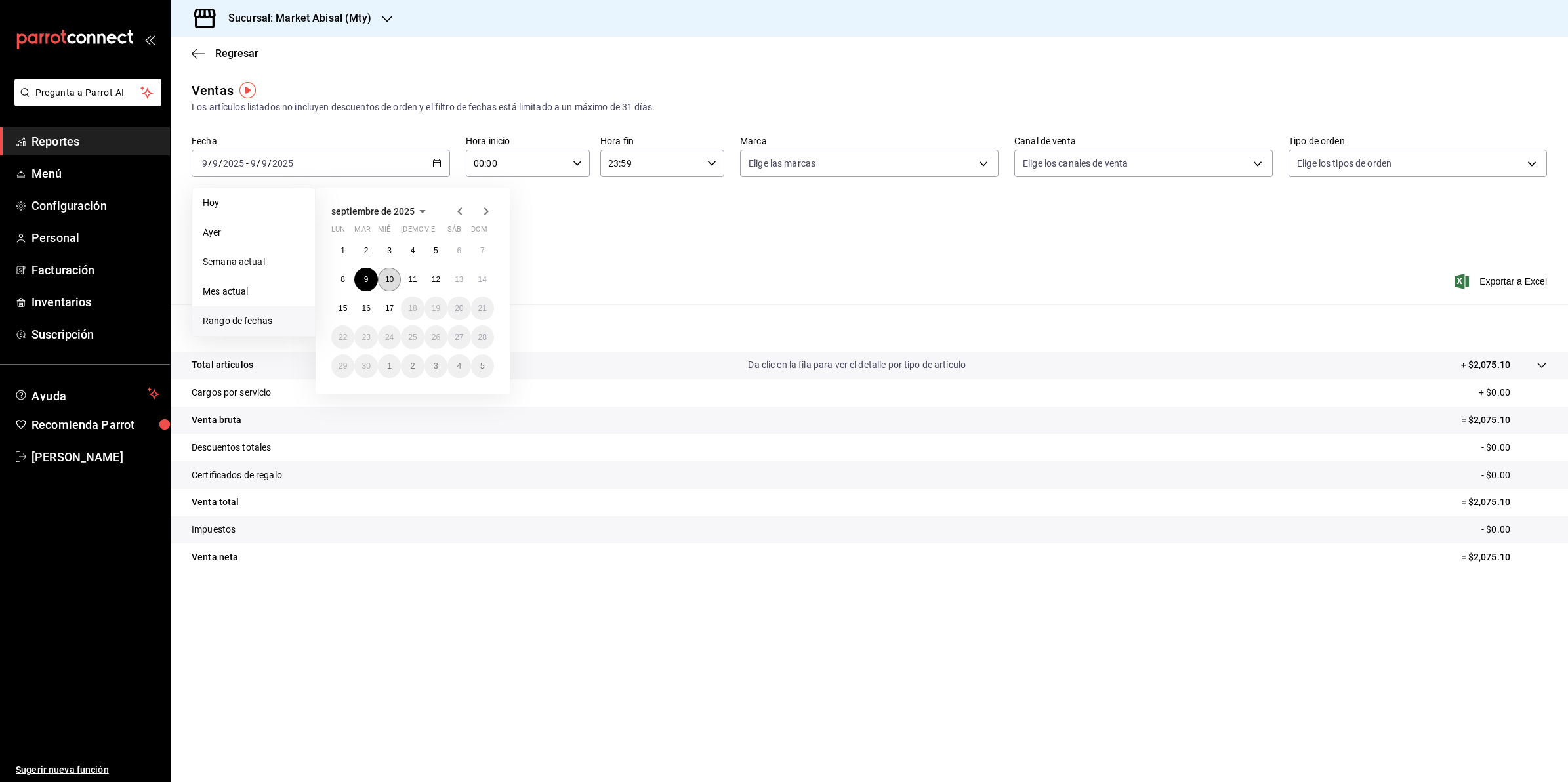
click at [395, 282] on button "10" at bounding box center [390, 279] width 23 height 24
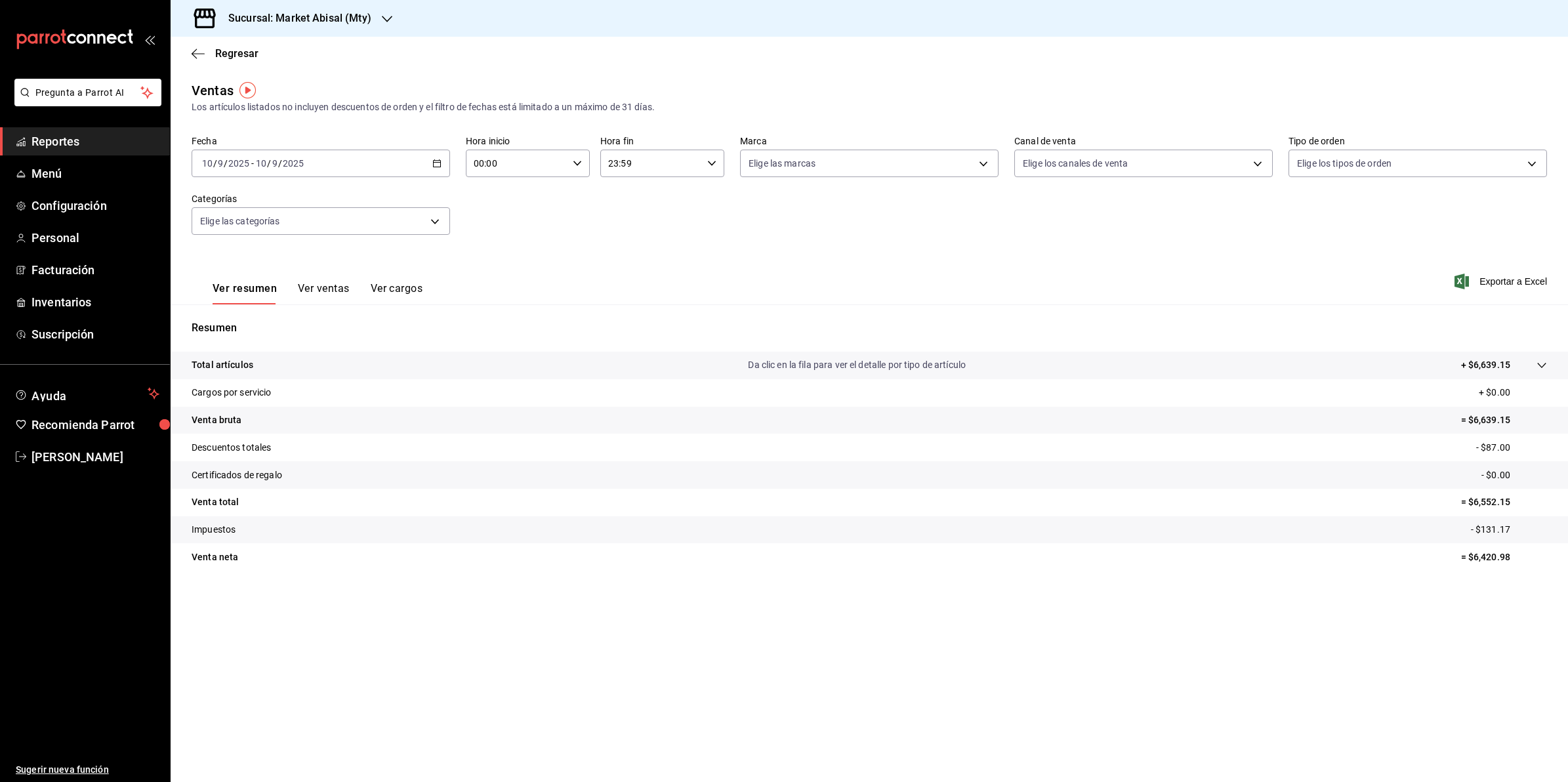
click at [437, 161] on icon "button" at bounding box center [436, 163] width 9 height 9
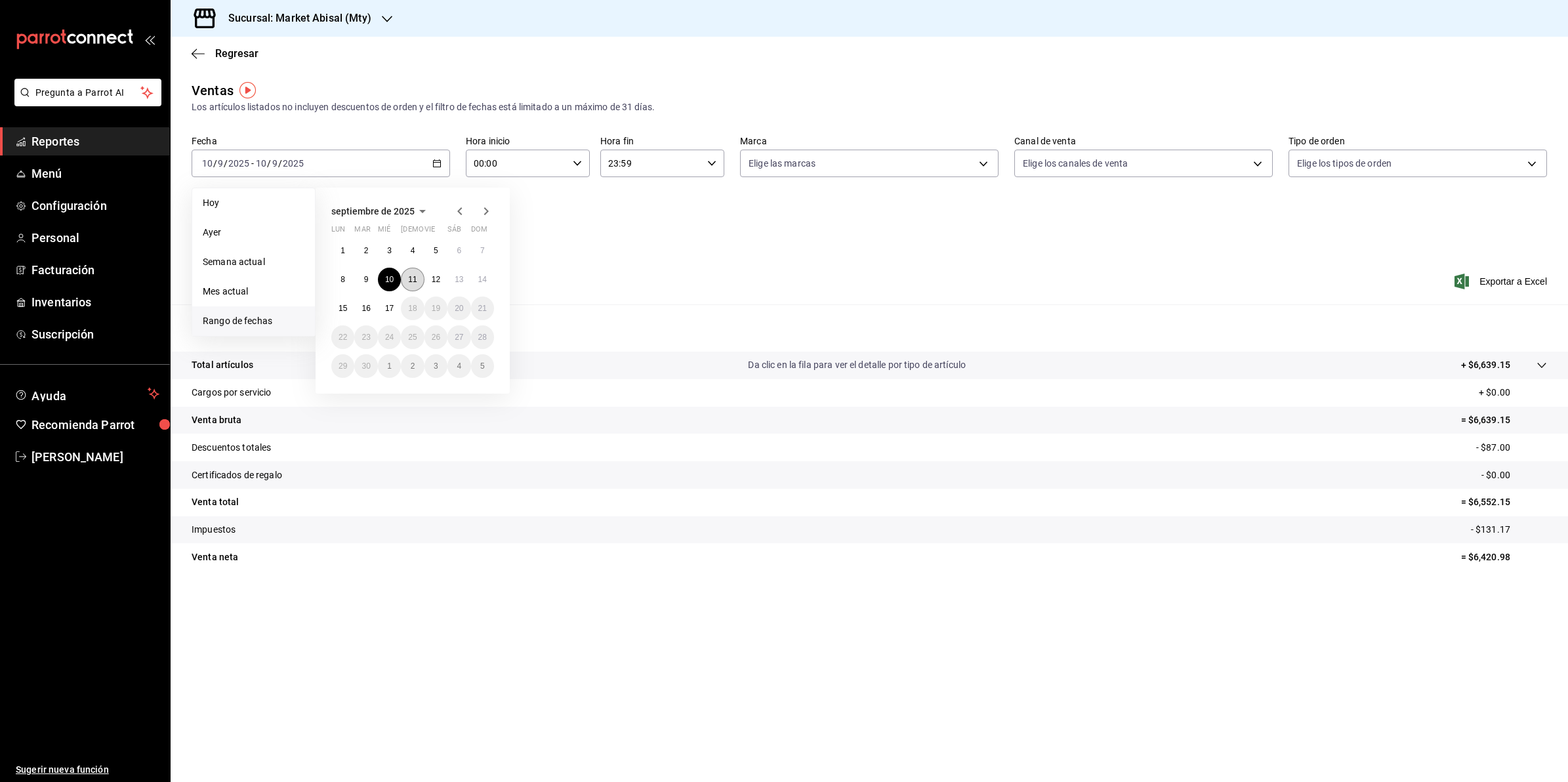
click at [402, 276] on button "11" at bounding box center [413, 279] width 23 height 24
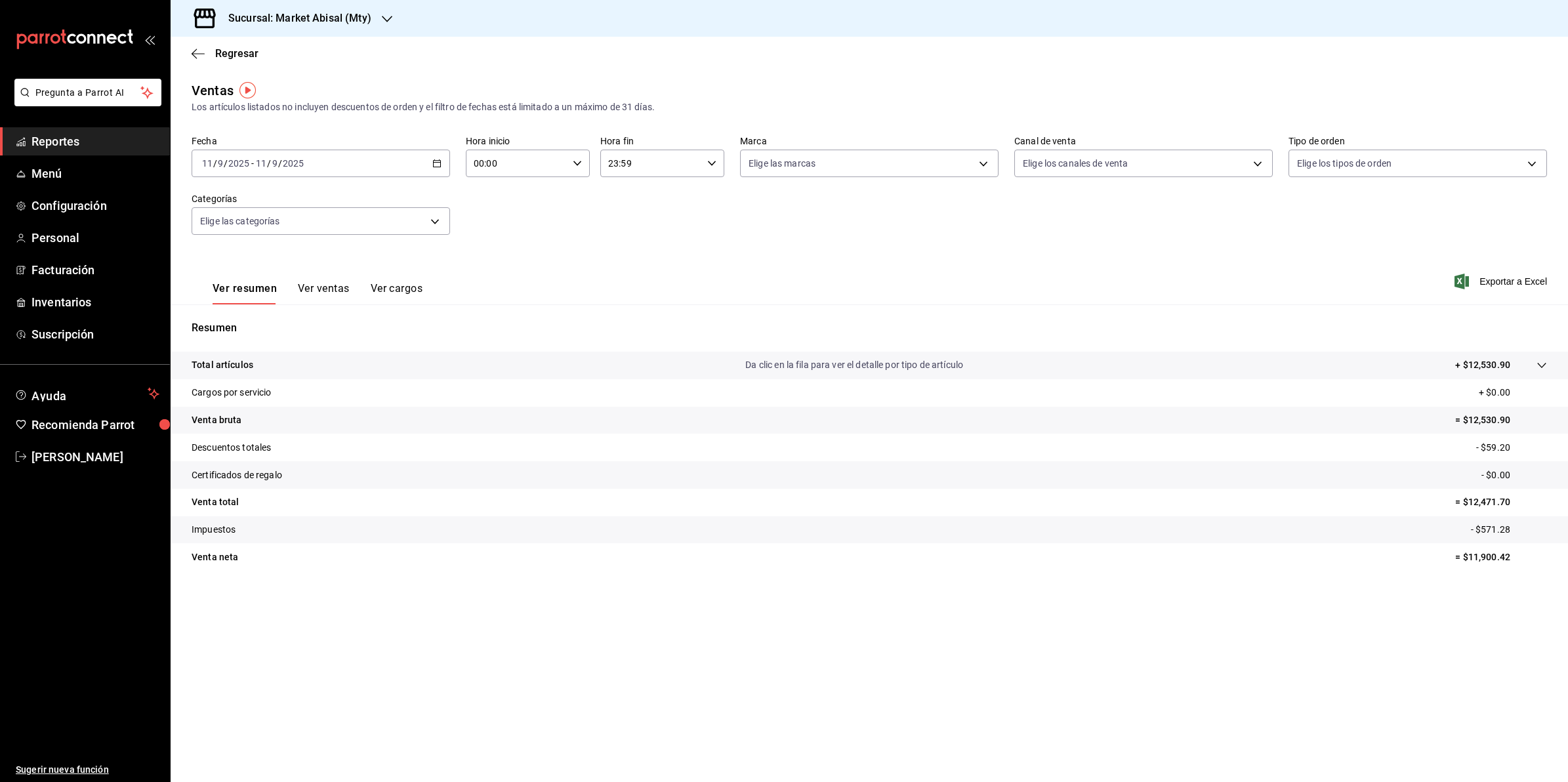
click at [440, 159] on icon "button" at bounding box center [436, 163] width 9 height 9
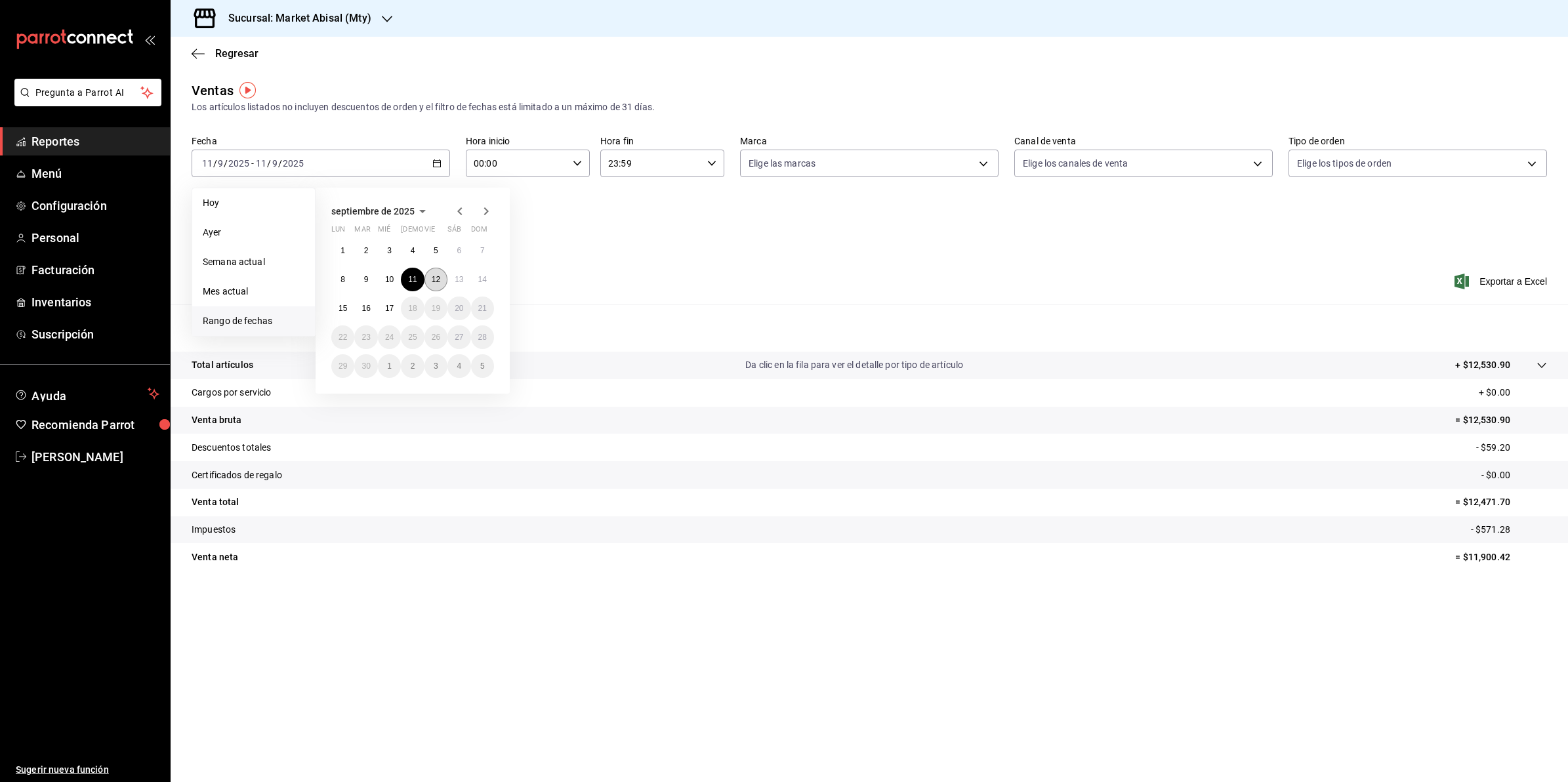
click at [437, 281] on abbr "12" at bounding box center [436, 279] width 8 height 9
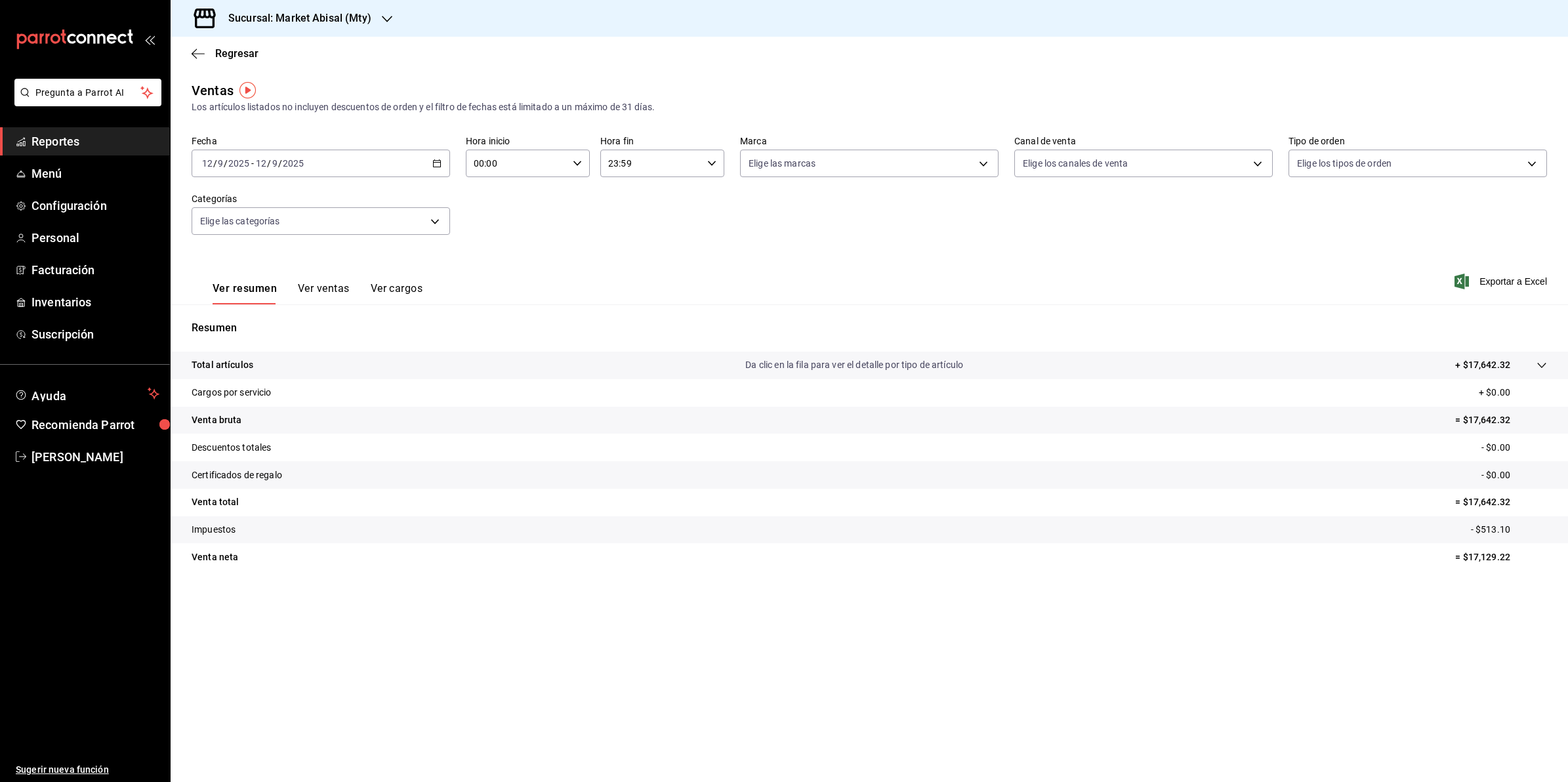
click at [437, 164] on icon "button" at bounding box center [436, 163] width 9 height 9
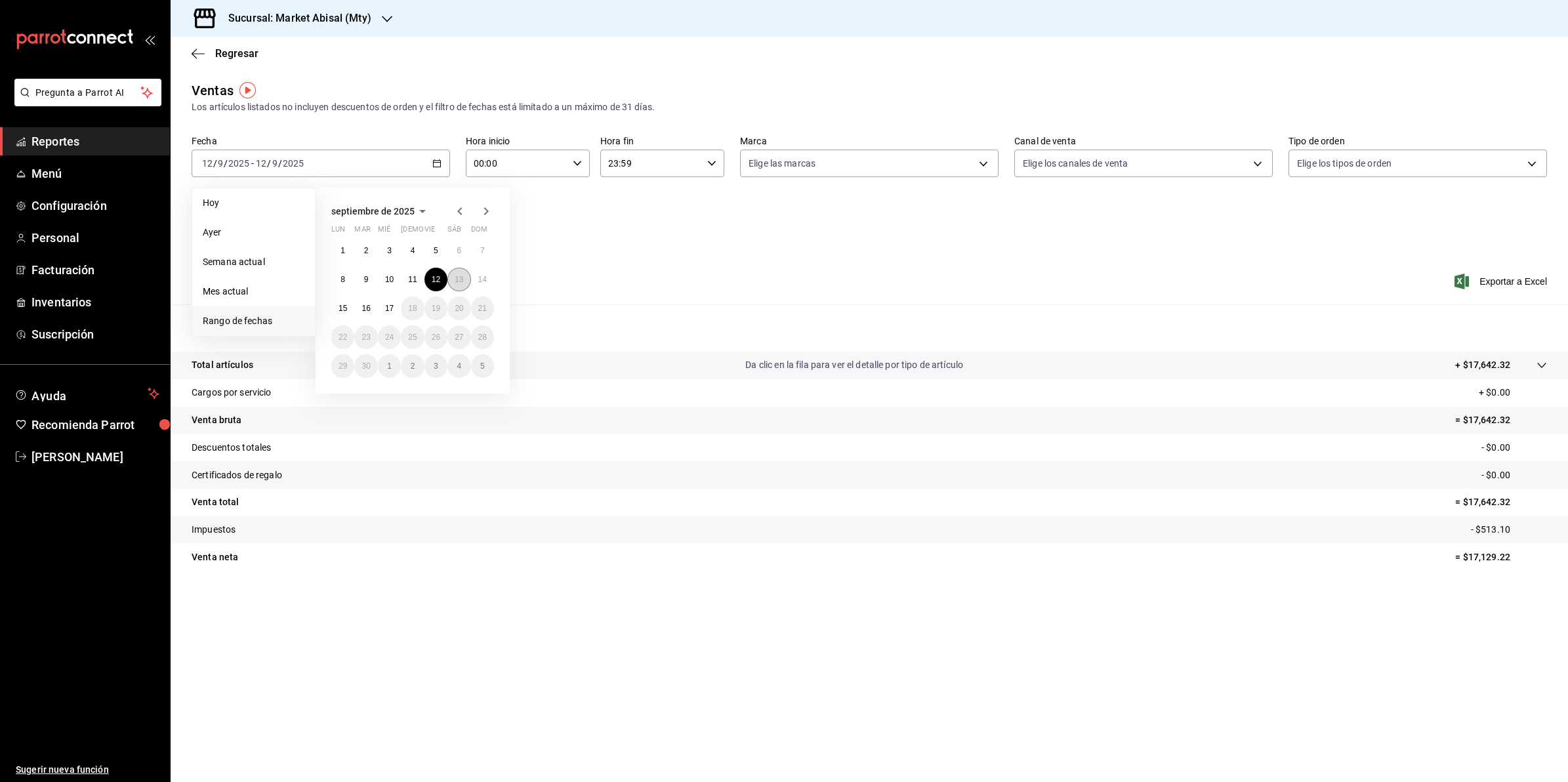
click at [461, 280] on abbr "13" at bounding box center [459, 279] width 8 height 9
click at [461, 279] on abbr "13" at bounding box center [459, 279] width 8 height 9
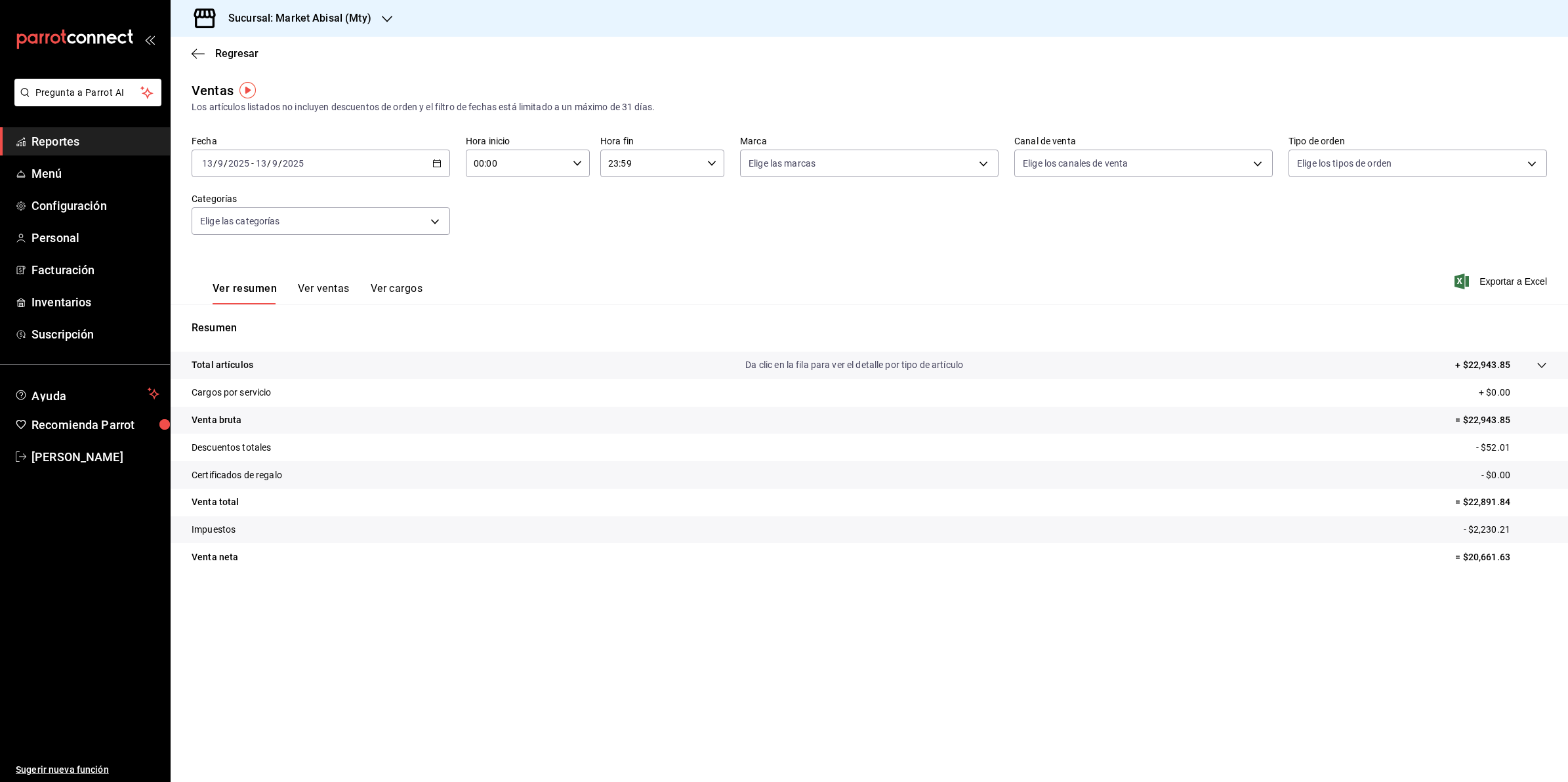
click at [435, 167] on icon "button" at bounding box center [436, 163] width 9 height 9
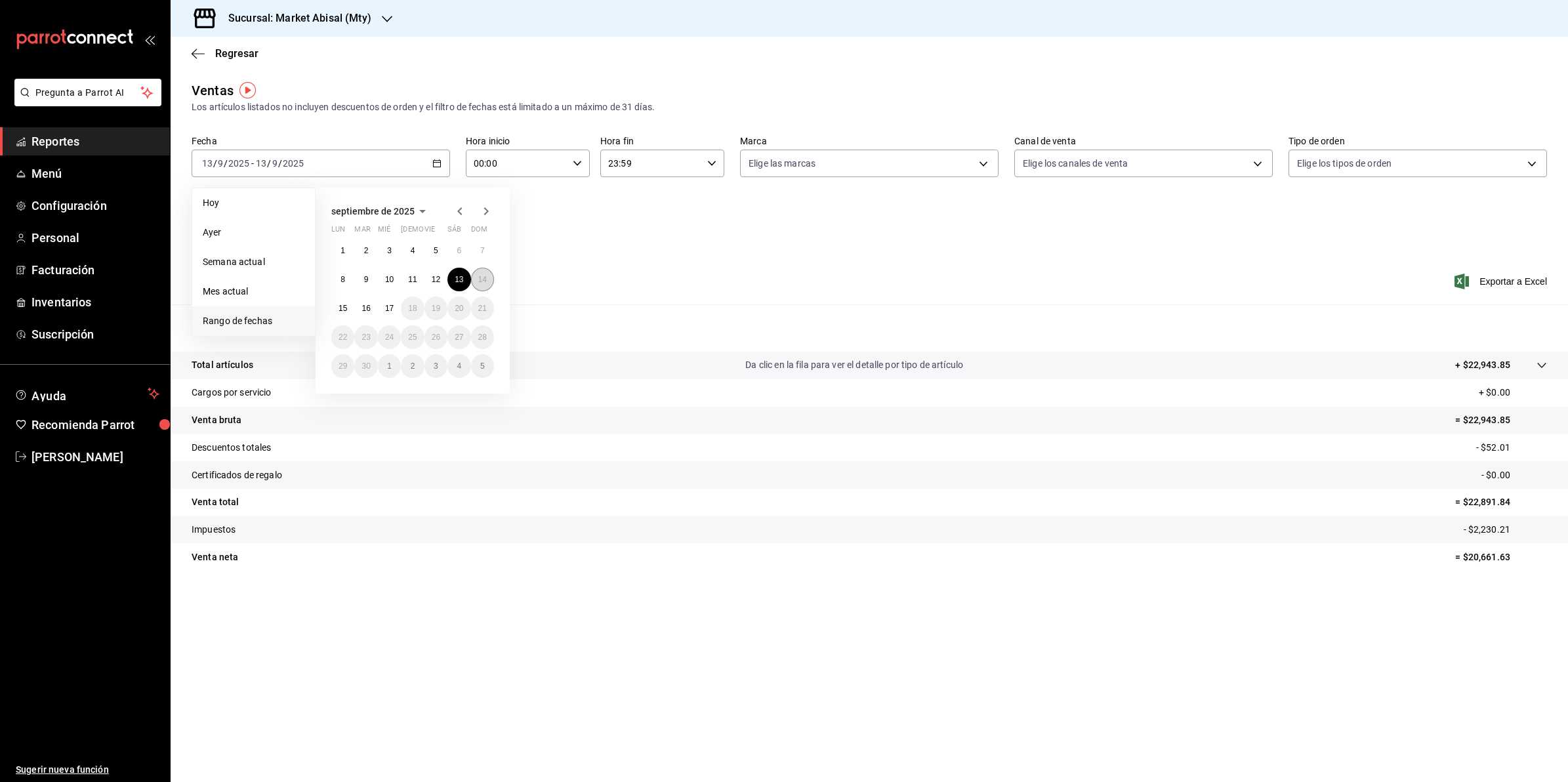
click at [483, 286] on button "14" at bounding box center [483, 279] width 23 height 24
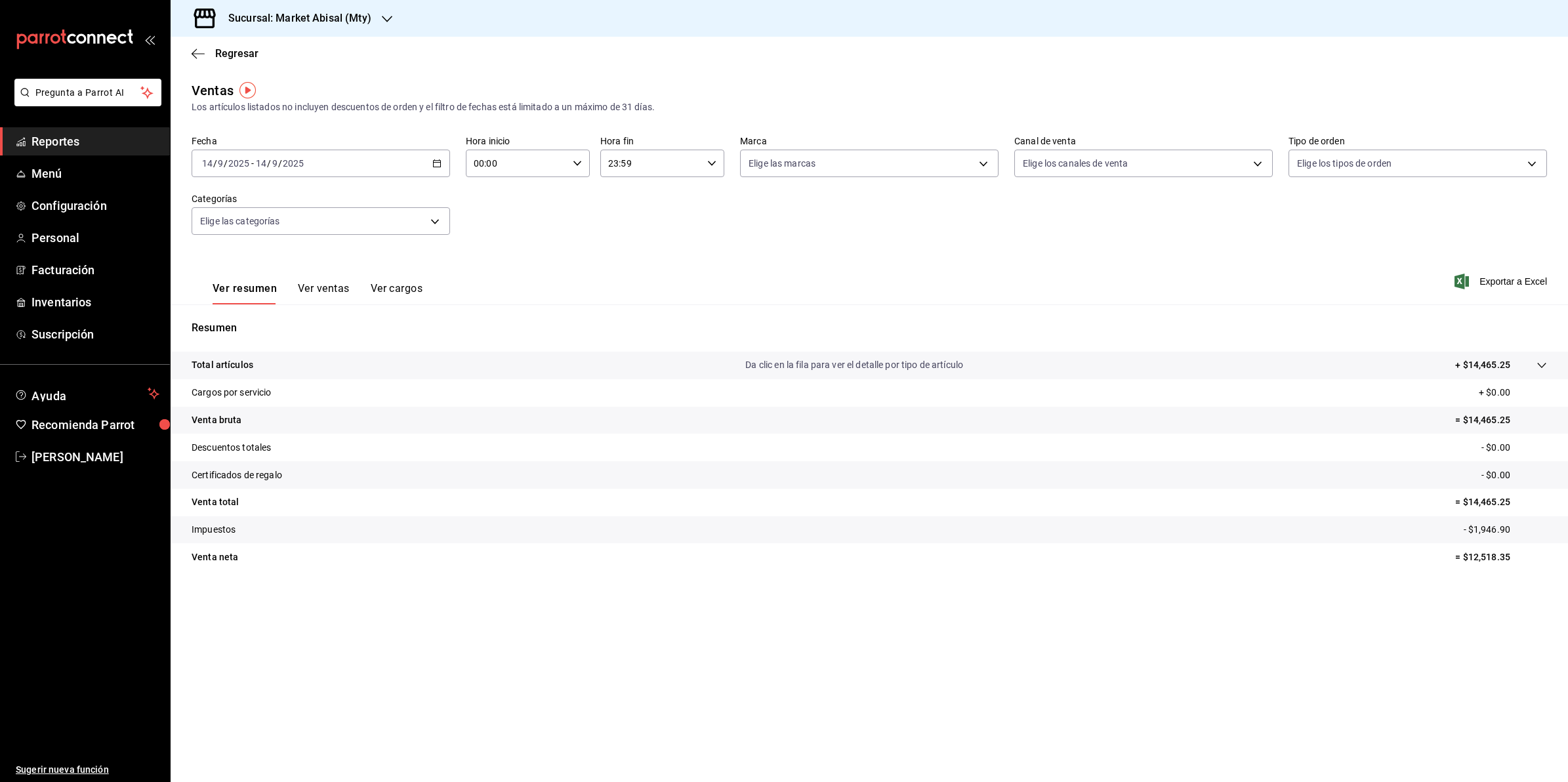
click at [438, 161] on icon "button" at bounding box center [436, 163] width 9 height 9
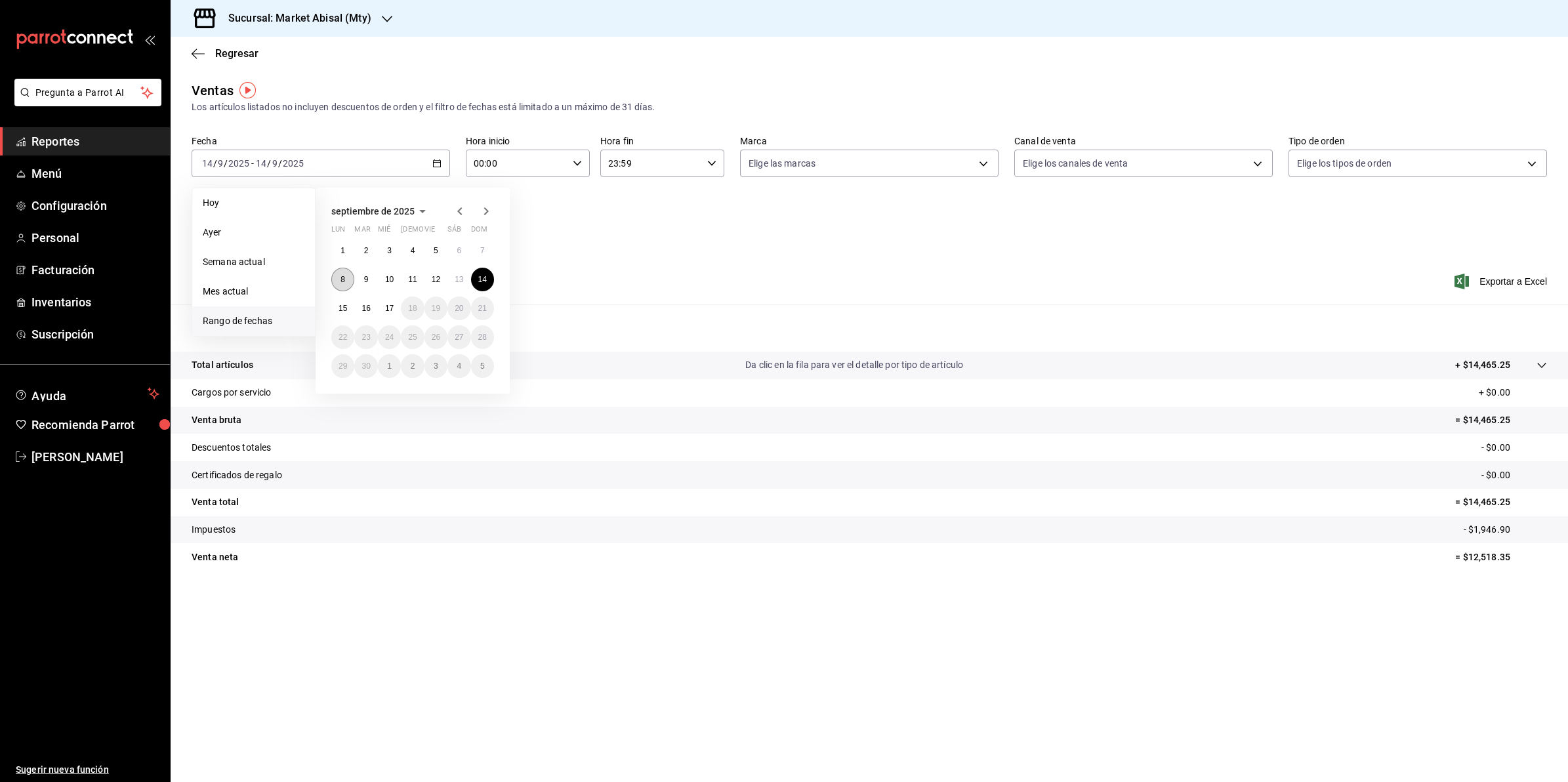
click at [335, 270] on button "8" at bounding box center [343, 279] width 23 height 24
click at [489, 283] on button "14" at bounding box center [483, 279] width 23 height 24
